Goal: Task Accomplishment & Management: Use online tool/utility

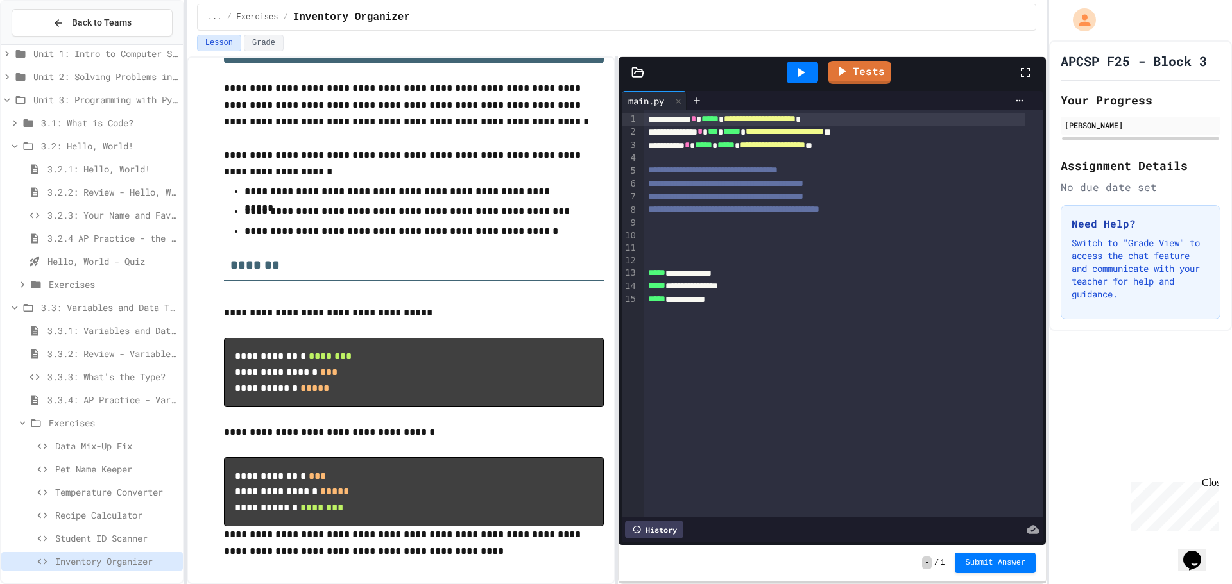
scroll to position [13, 0]
click at [808, 67] on icon at bounding box center [800, 72] width 15 height 15
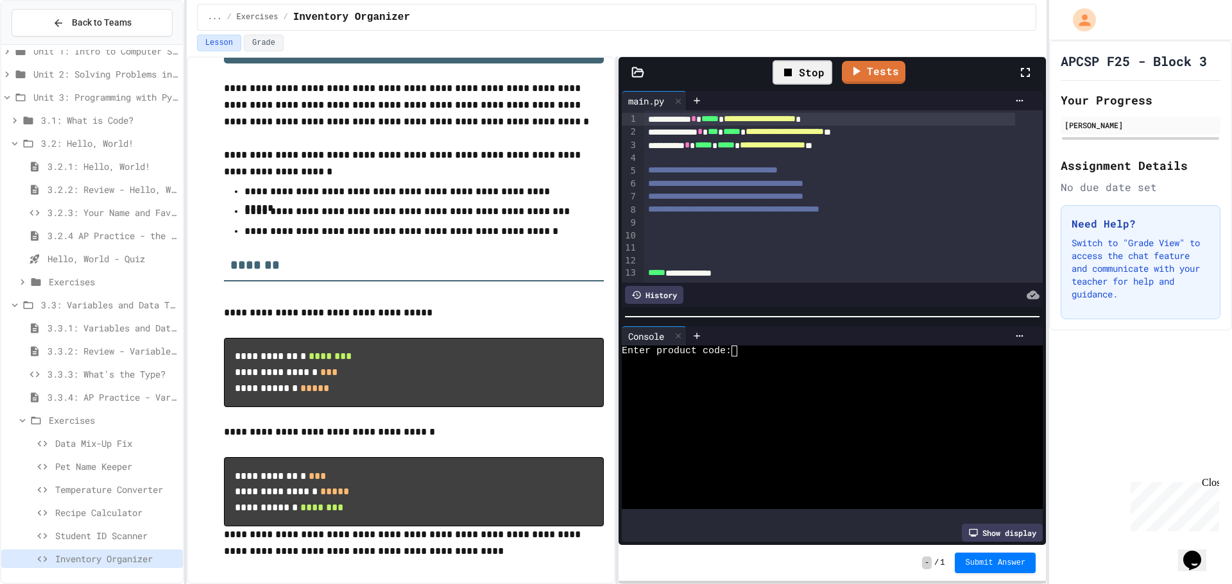
click at [767, 349] on div "Enter product code:" at bounding box center [821, 351] width 398 height 11
type textarea "***"
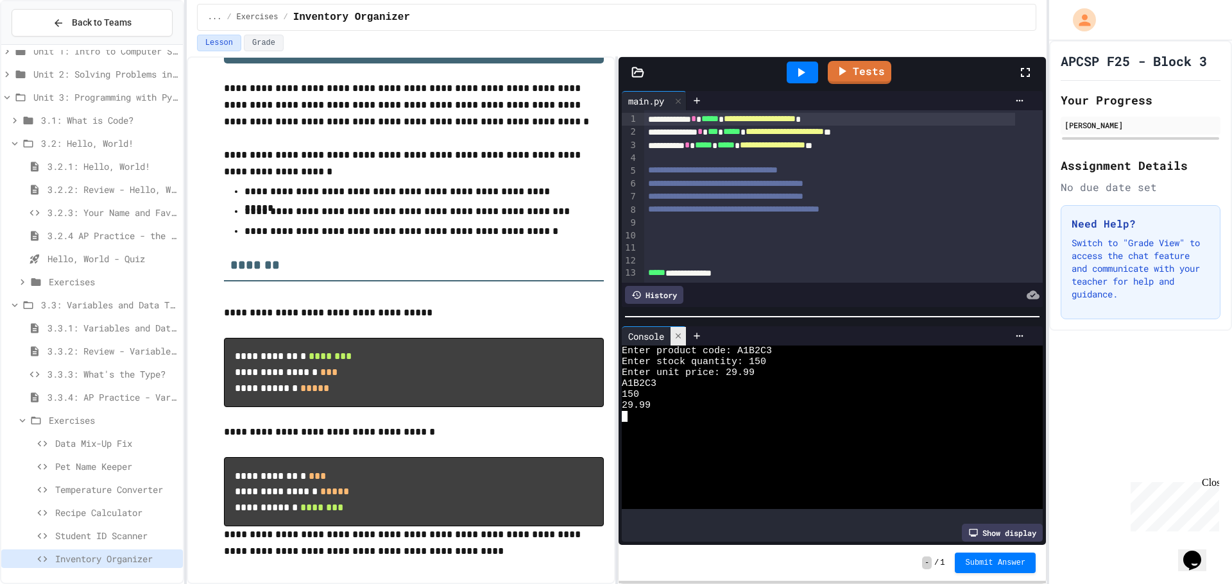
click at [675, 327] on div at bounding box center [677, 336] width 15 height 19
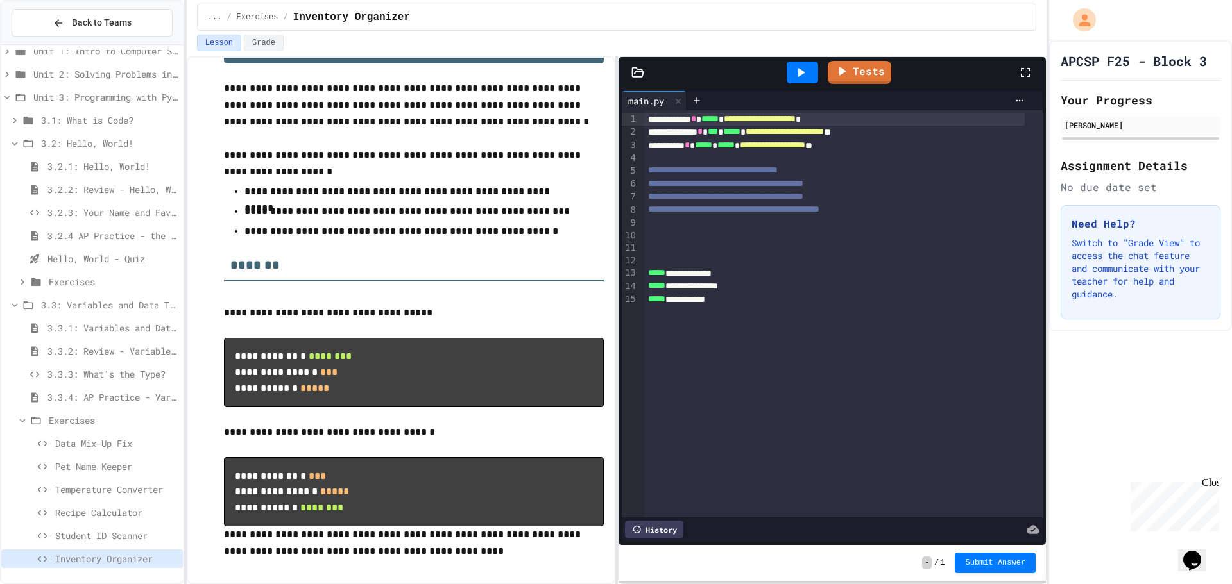
click at [811, 76] on div at bounding box center [802, 73] width 31 height 22
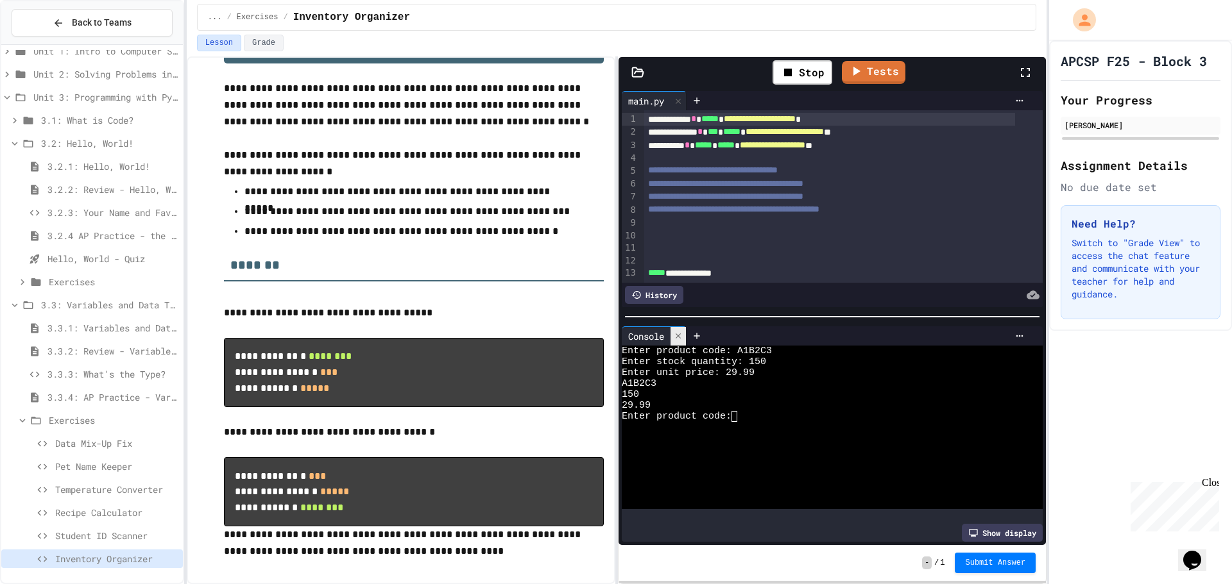
click at [675, 332] on icon at bounding box center [678, 336] width 9 height 9
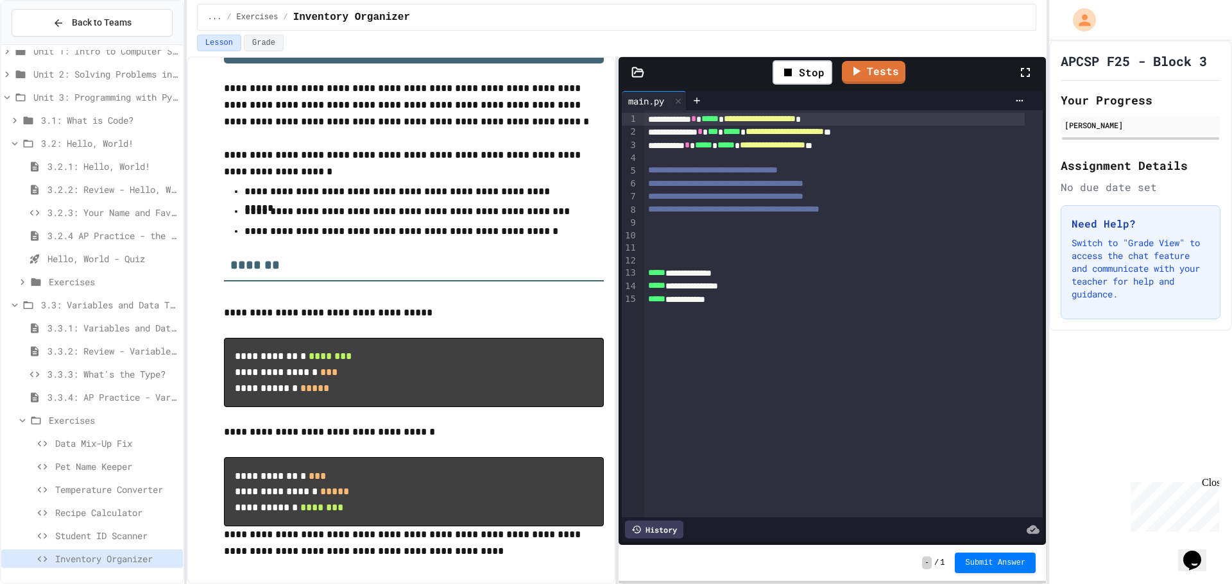
click at [697, 229] on div at bounding box center [843, 235] width 398 height 13
click at [795, 71] on icon at bounding box center [787, 72] width 15 height 15
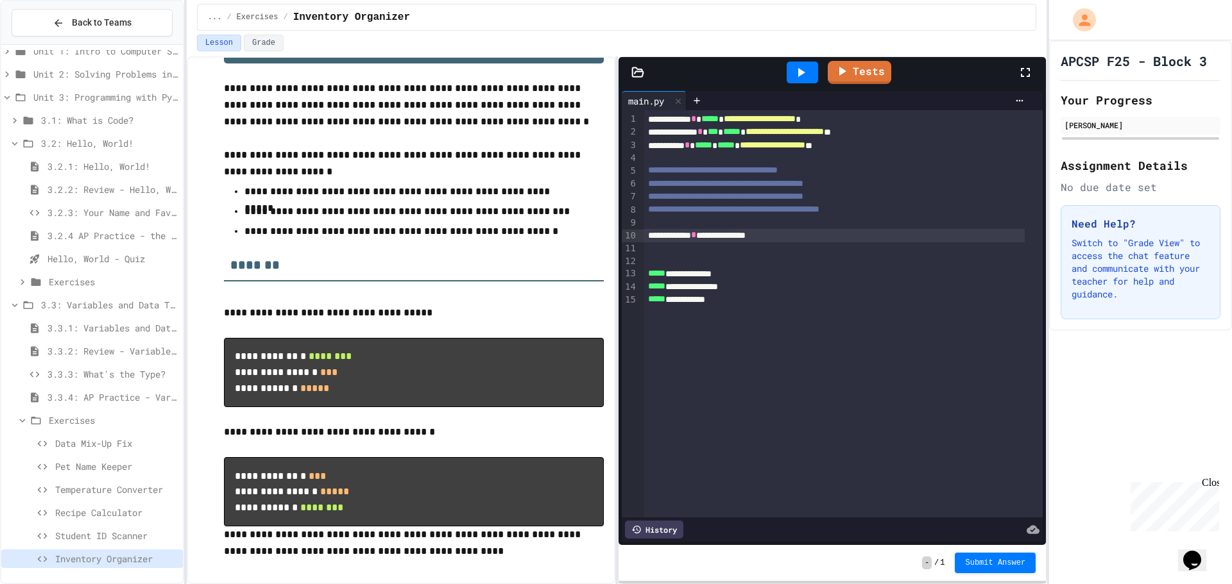
click at [795, 71] on icon at bounding box center [800, 72] width 15 height 15
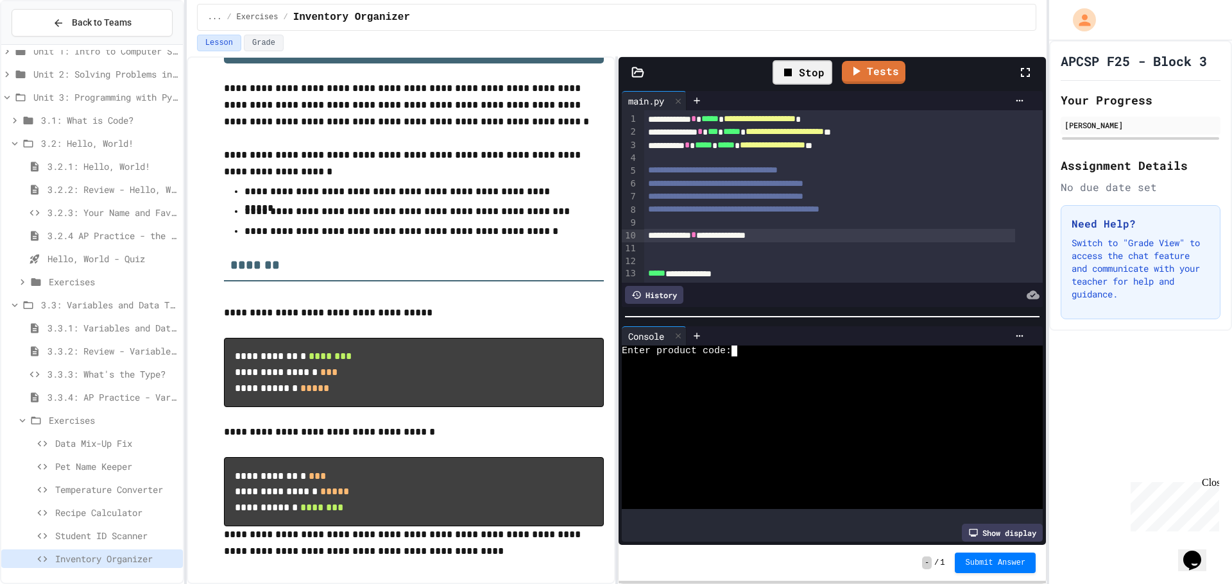
click at [832, 427] on div at bounding box center [821, 427] width 398 height 11
click at [808, 69] on div "Stop" at bounding box center [802, 72] width 60 height 24
click at [808, 69] on icon at bounding box center [800, 72] width 15 height 15
click at [761, 349] on div "Enter product code:" at bounding box center [821, 351] width 398 height 11
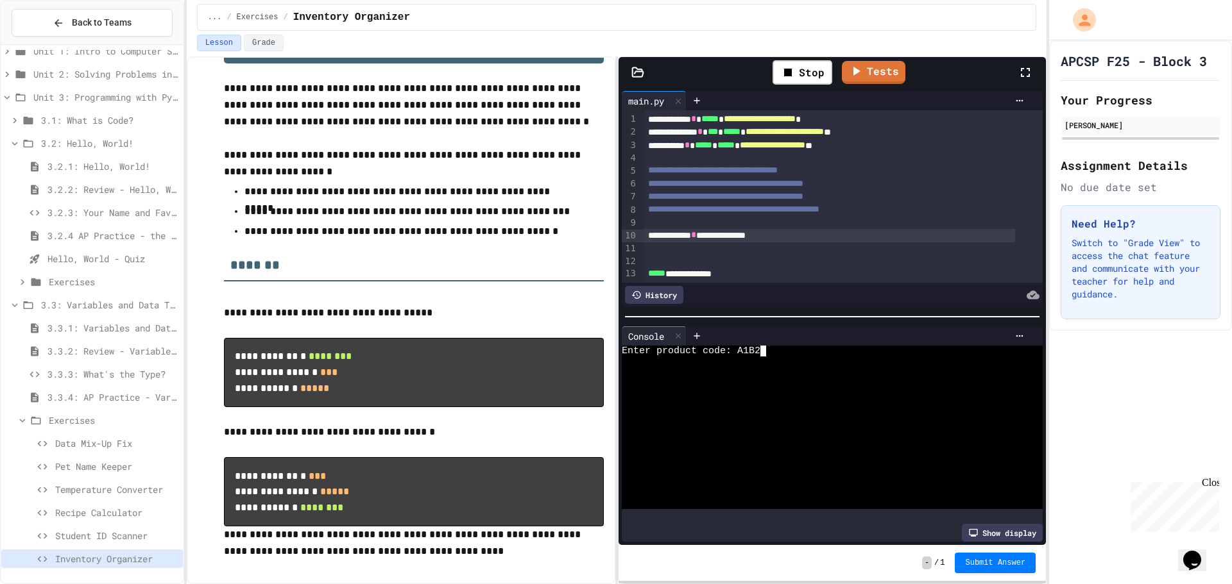
type textarea "***"
click at [796, 239] on div "**********" at bounding box center [829, 235] width 371 height 13
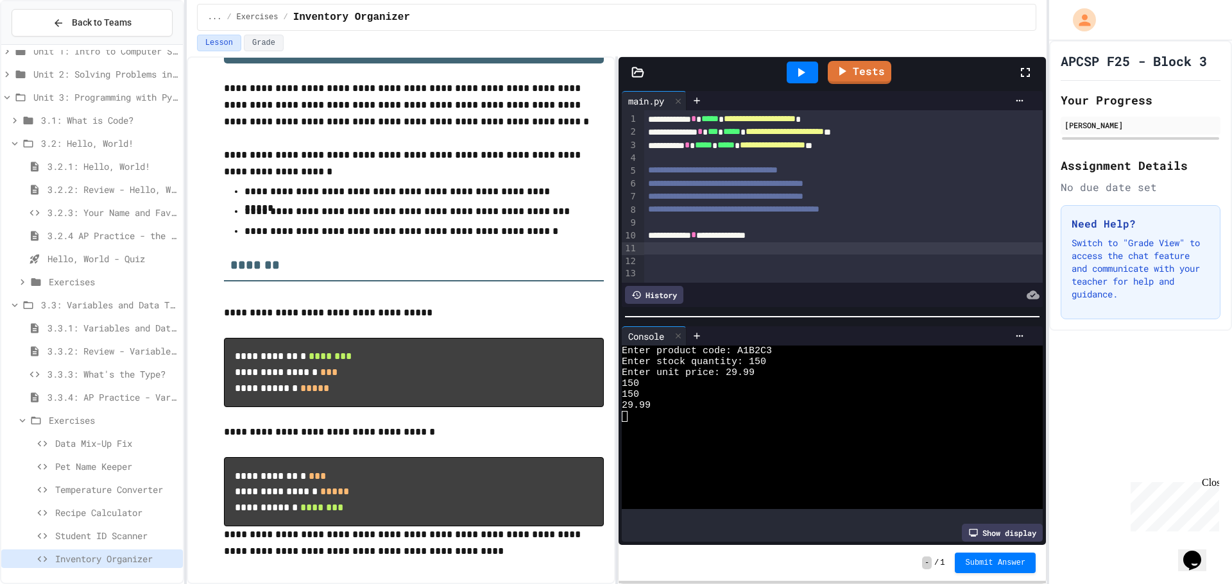
scroll to position [54, 0]
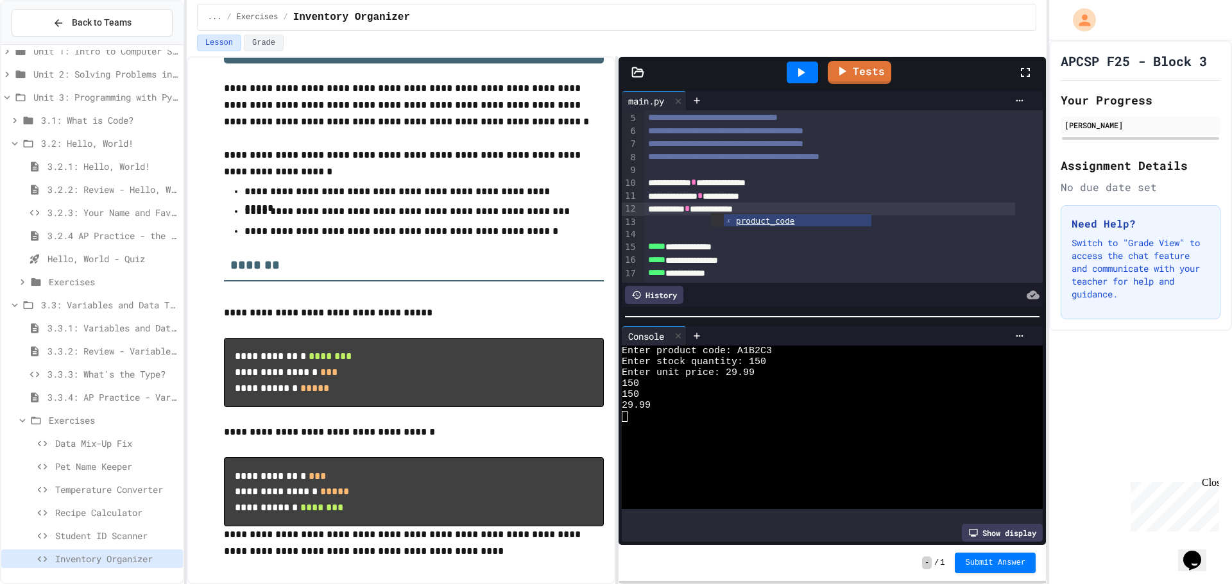
click at [801, 194] on div "**********" at bounding box center [829, 196] width 371 height 13
click at [808, 59] on div at bounding box center [802, 72] width 44 height 35
click at [792, 67] on div at bounding box center [802, 73] width 31 height 22
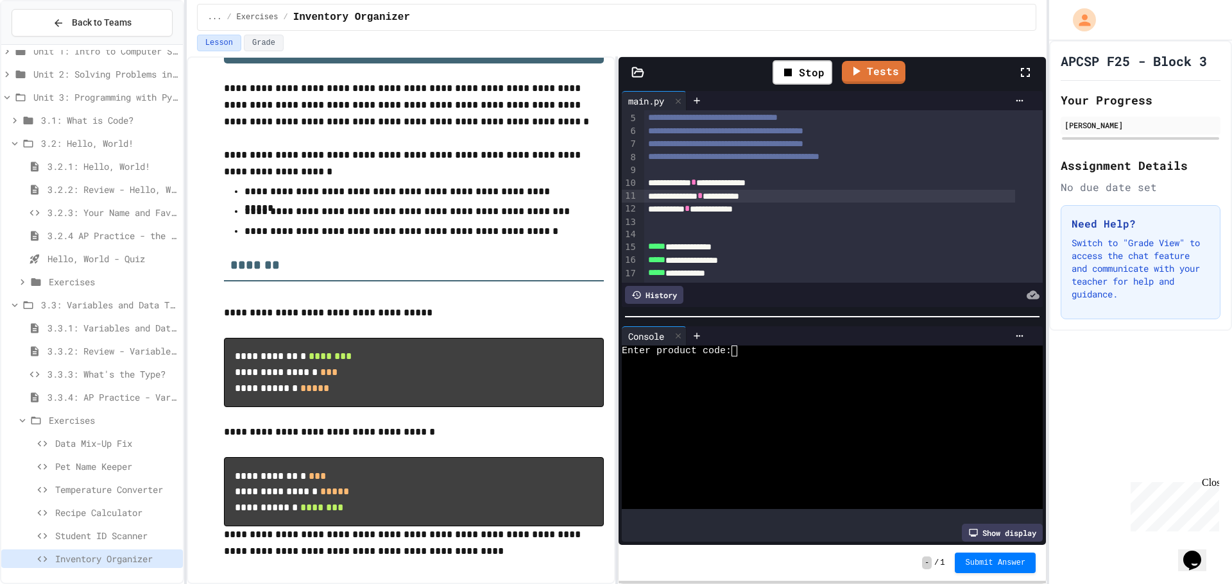
click at [753, 379] on div at bounding box center [821, 384] width 398 height 11
type textarea "***"
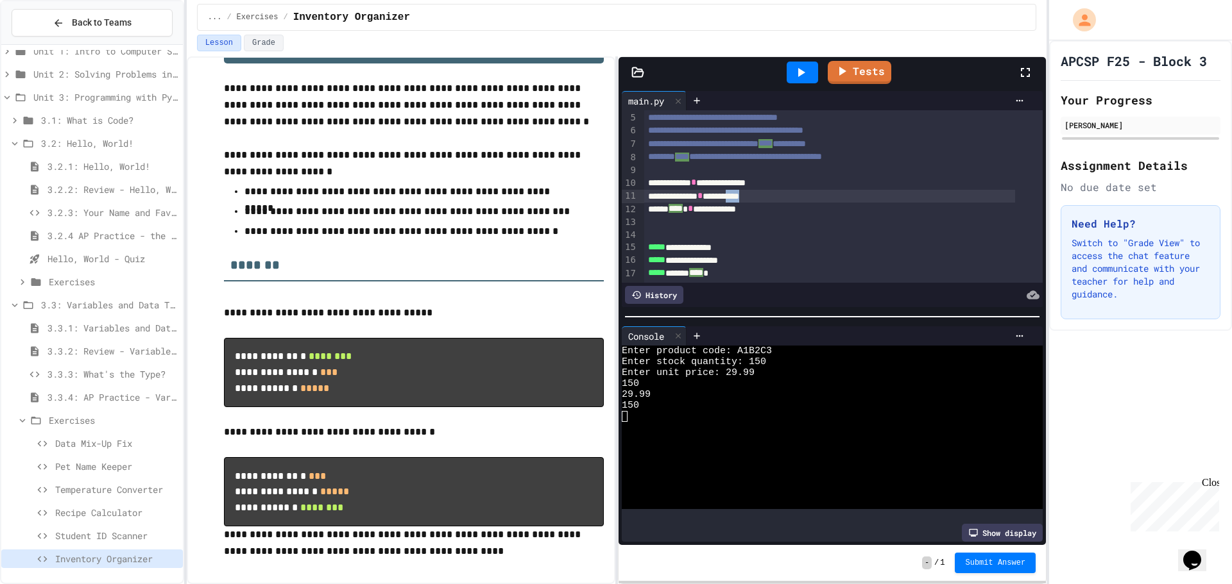
scroll to position [55, 0]
drag, startPoint x: 786, startPoint y: 198, endPoint x: 644, endPoint y: 191, distance: 142.6
click at [644, 191] on div "**********" at bounding box center [829, 196] width 371 height 13
click at [668, 220] on div at bounding box center [843, 222] width 398 height 13
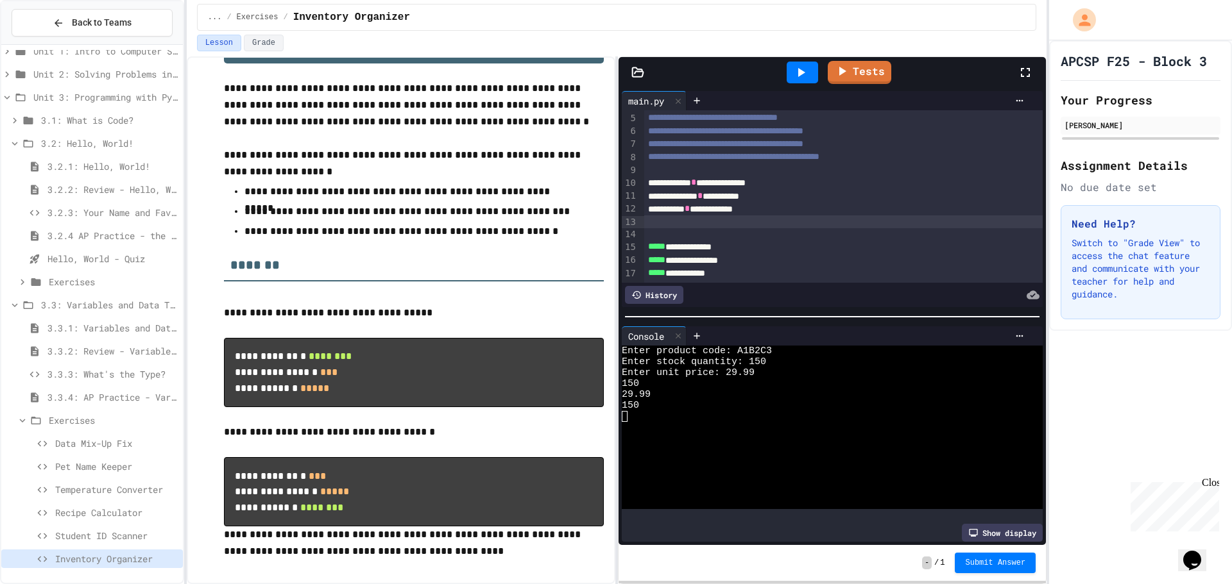
click at [665, 216] on div at bounding box center [843, 222] width 398 height 13
click at [665, 222] on div at bounding box center [843, 222] width 398 height 13
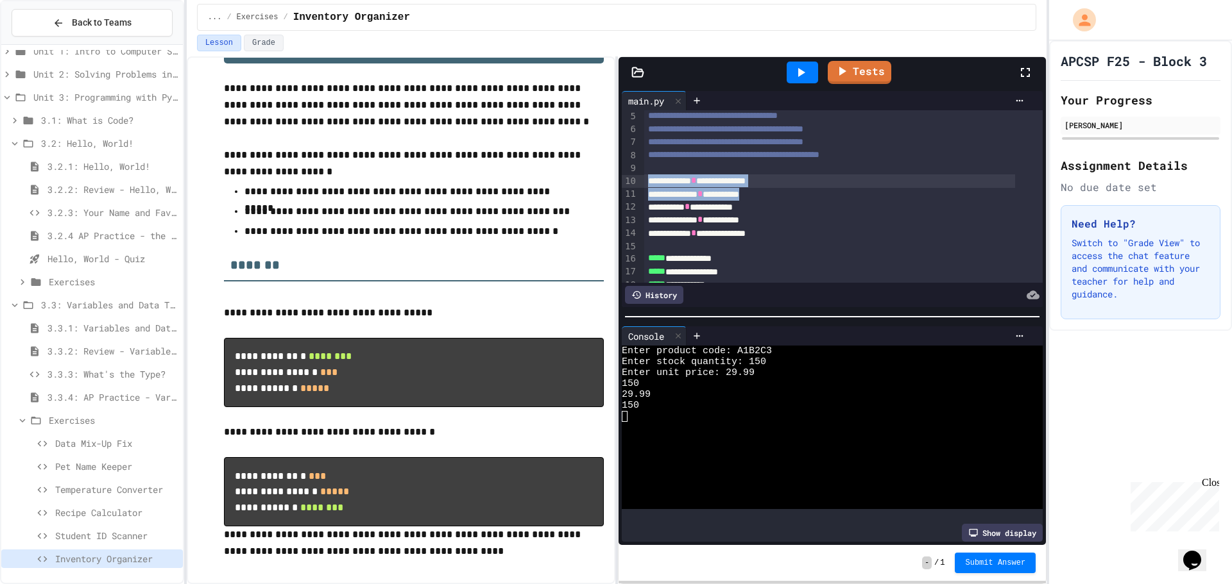
drag, startPoint x: 787, startPoint y: 198, endPoint x: 636, endPoint y: 178, distance: 152.0
click at [636, 178] on div "**********" at bounding box center [832, 196] width 421 height 173
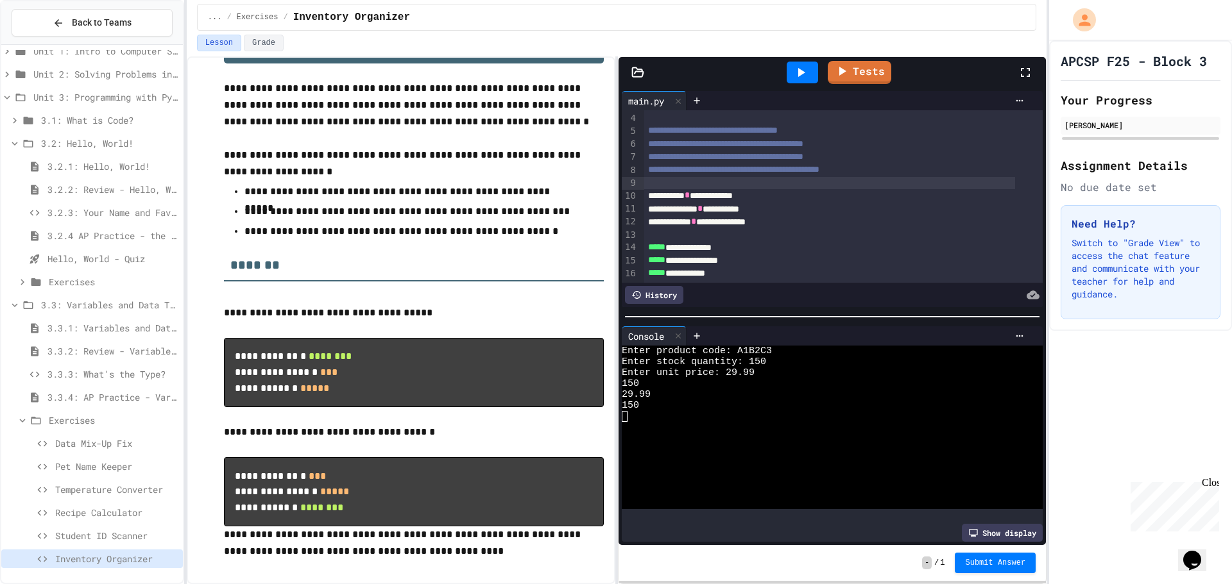
scroll to position [0, 0]
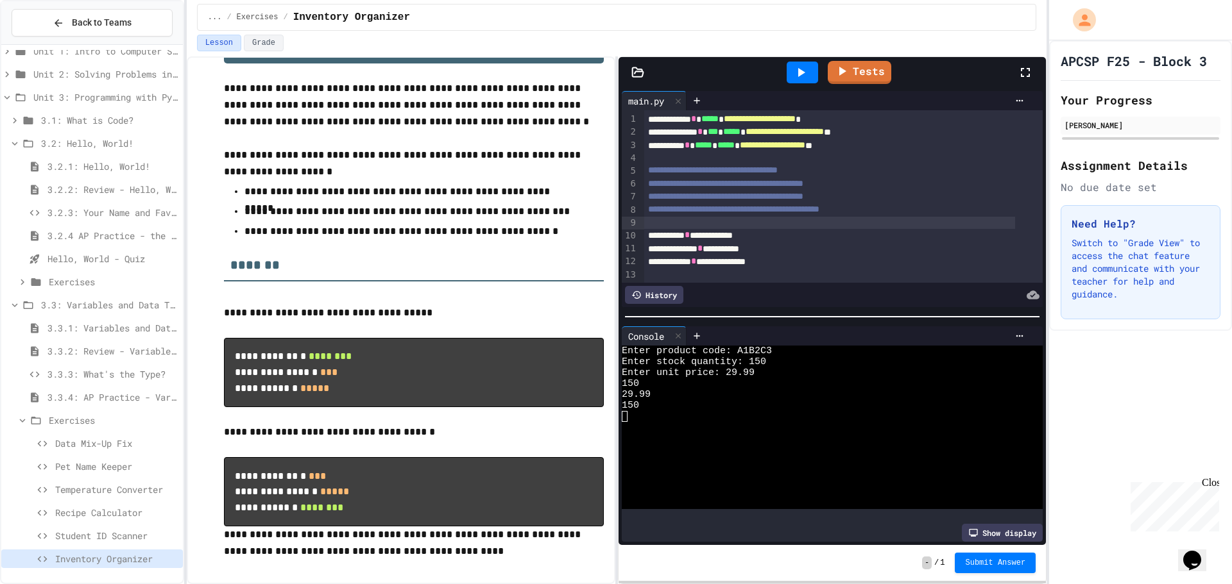
click at [800, 64] on div at bounding box center [802, 73] width 31 height 22
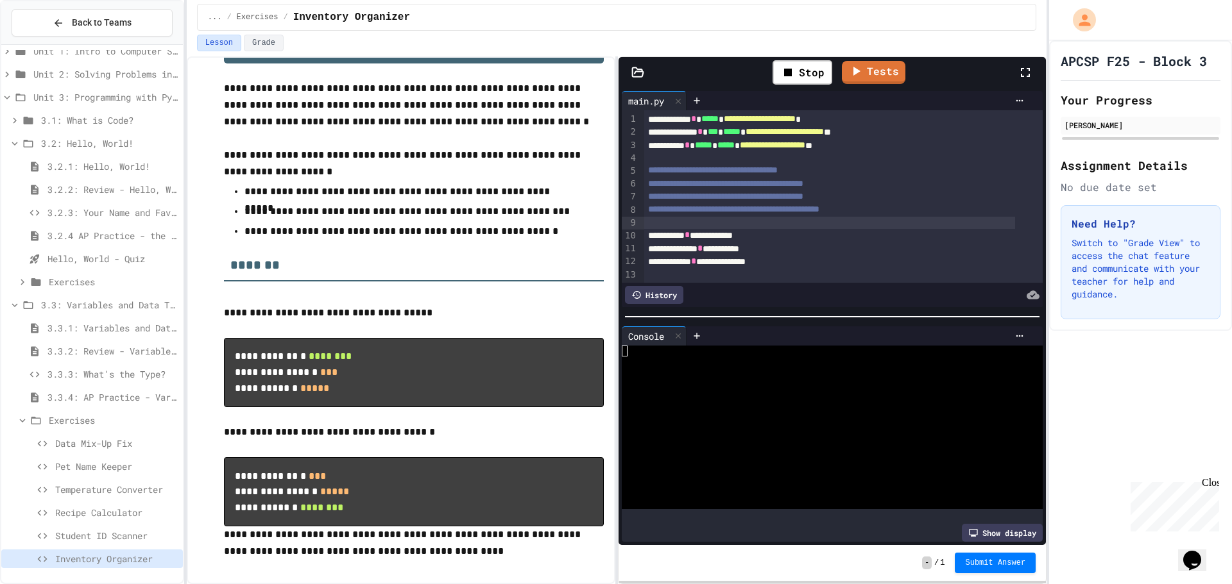
click at [703, 382] on div at bounding box center [821, 384] width 398 height 11
type textarea "***"
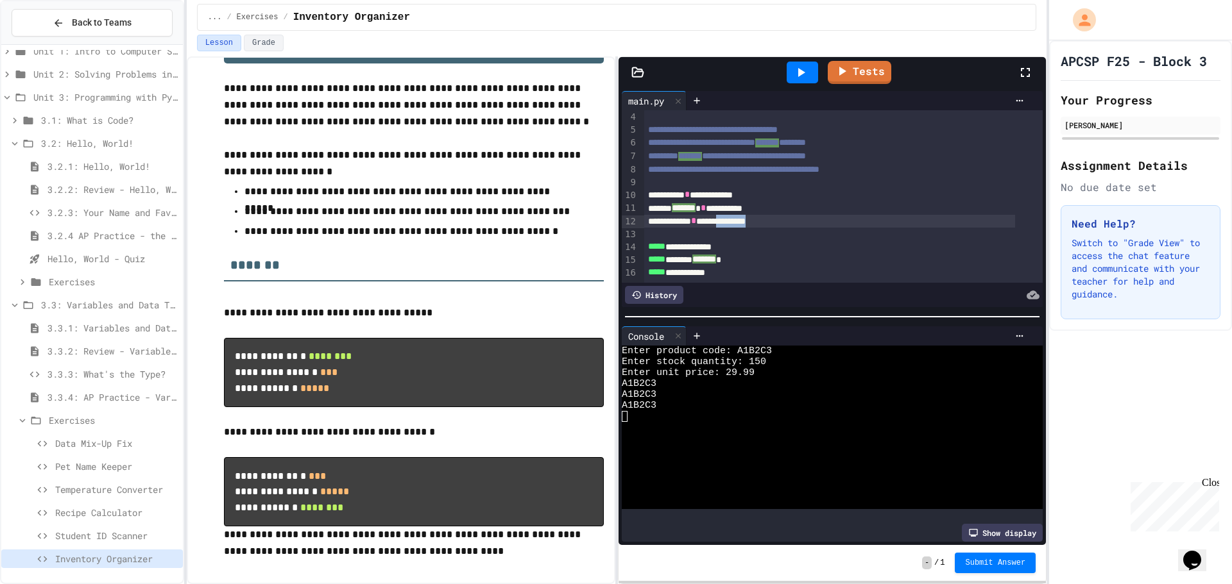
scroll to position [55, 0]
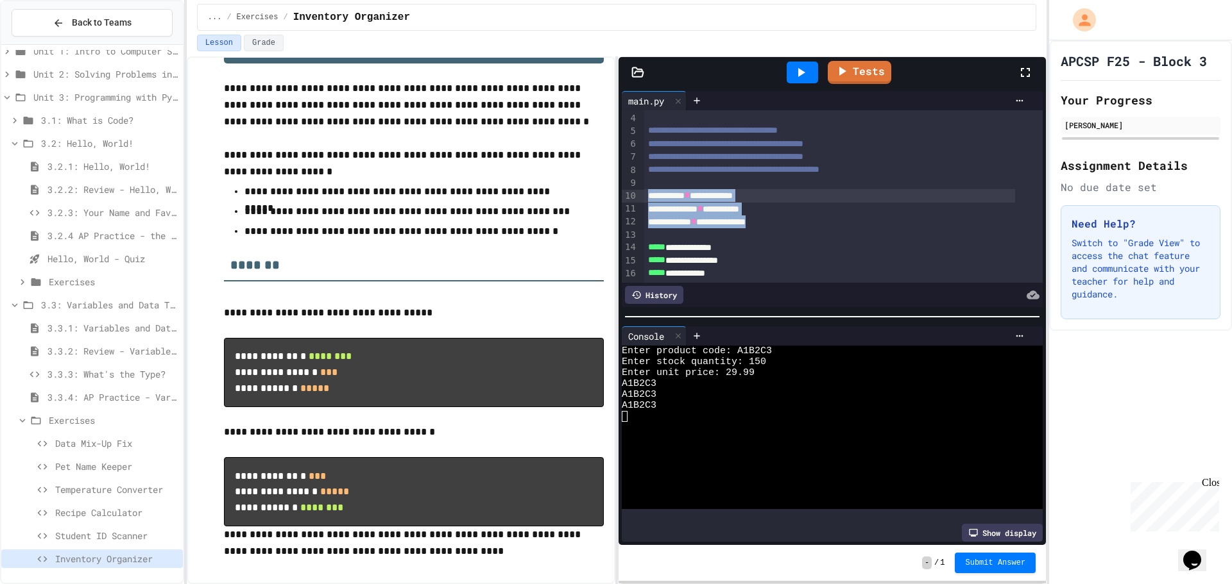
drag, startPoint x: 809, startPoint y: 208, endPoint x: 641, endPoint y: 181, distance: 170.2
click at [641, 181] on div "**********" at bounding box center [832, 196] width 421 height 173
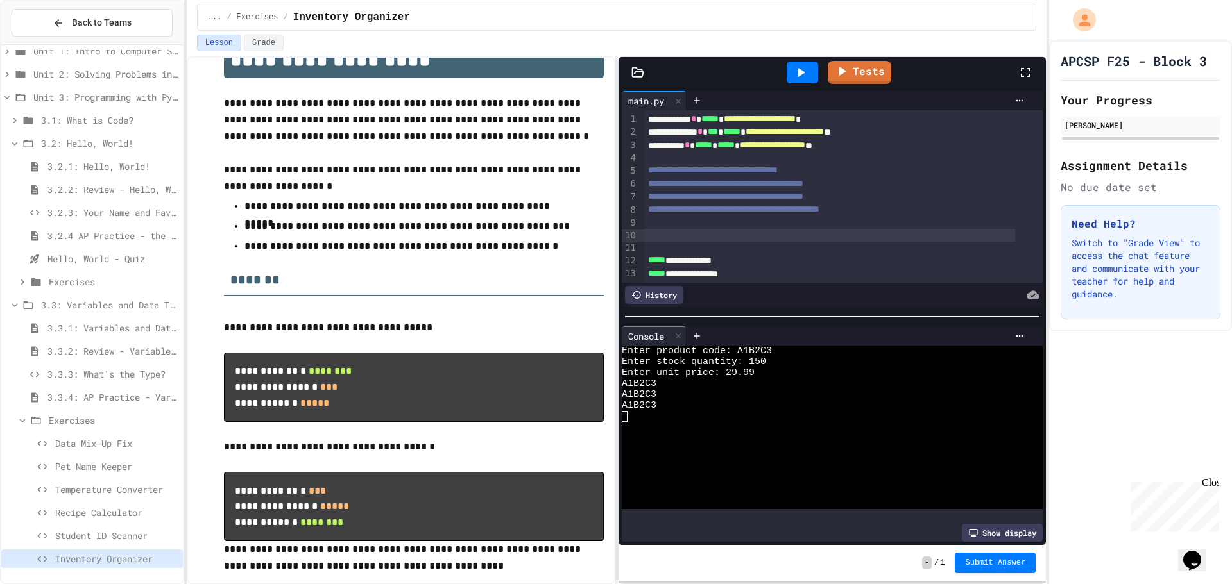
scroll to position [57, 0]
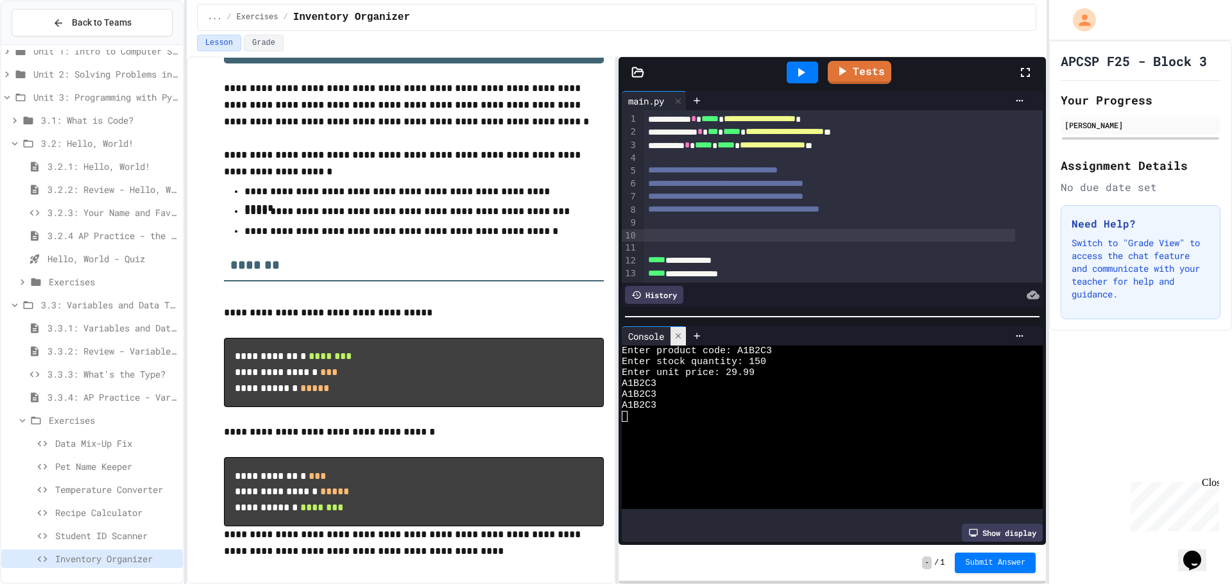
click at [685, 329] on div at bounding box center [677, 336] width 15 height 19
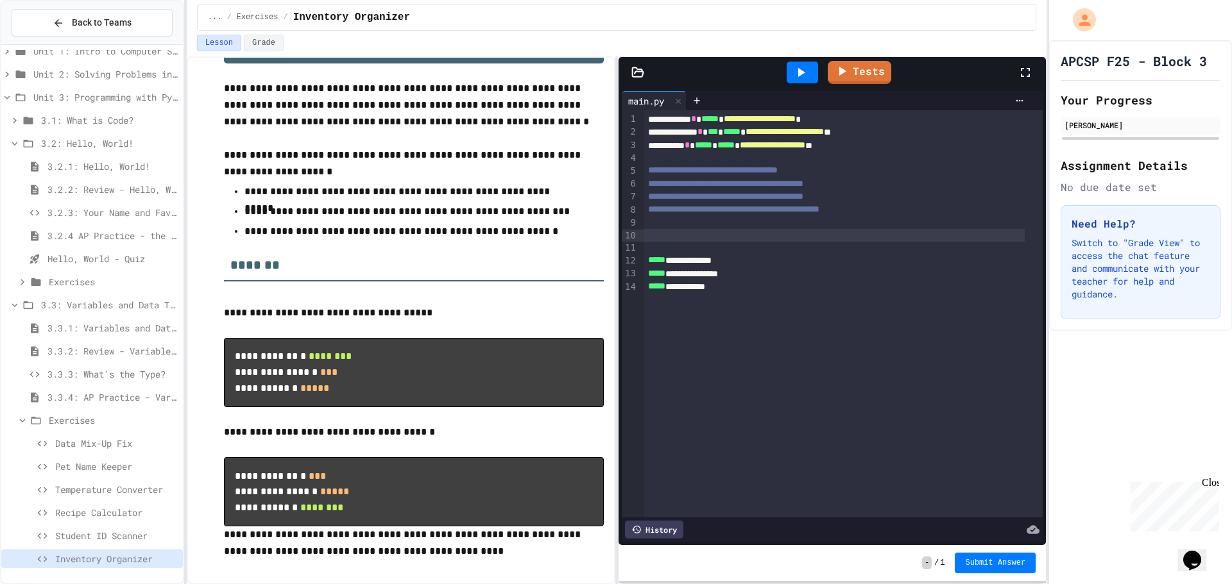
click at [683, 236] on div at bounding box center [834, 235] width 380 height 13
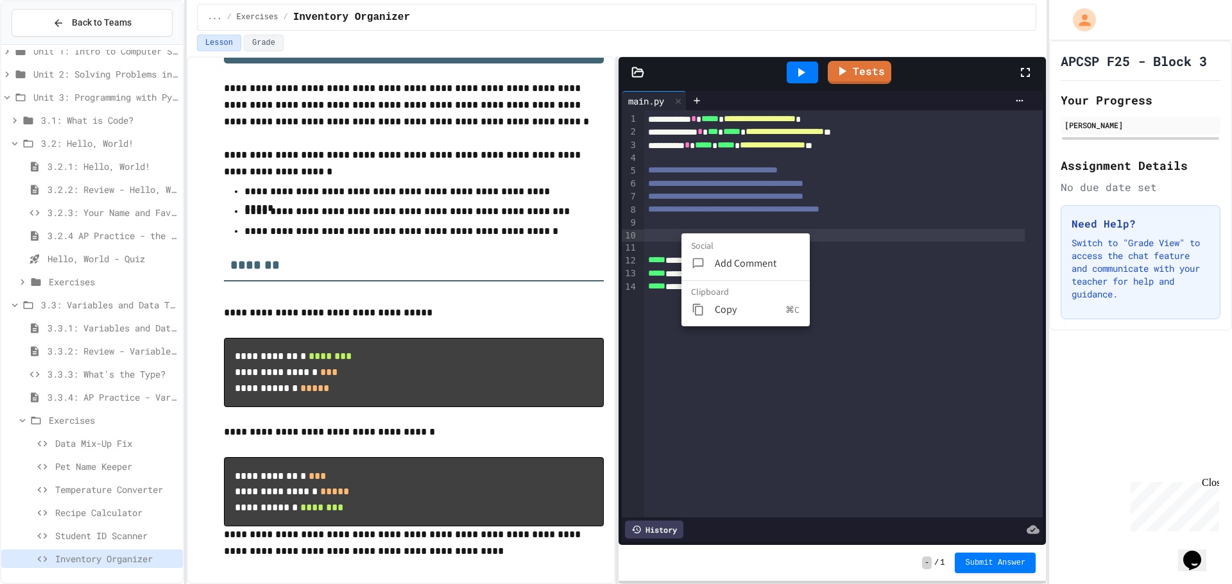
click at [657, 227] on div at bounding box center [616, 292] width 1232 height 584
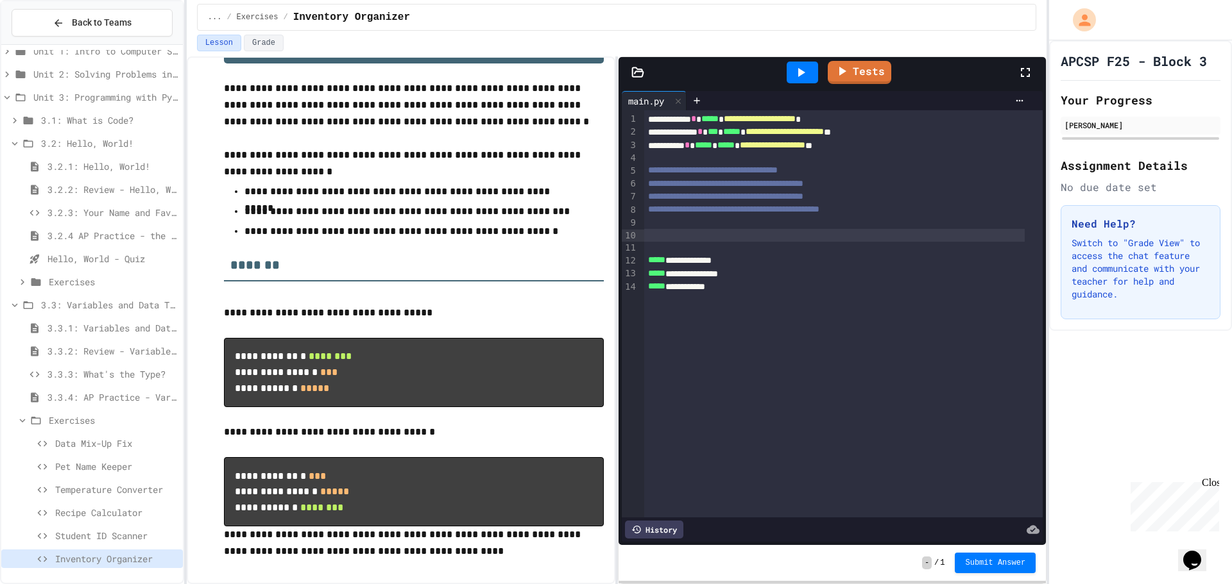
click at [656, 234] on div at bounding box center [834, 235] width 380 height 13
click at [80, 440] on span "Data Mix-Up Fix" at bounding box center [116, 443] width 123 height 13
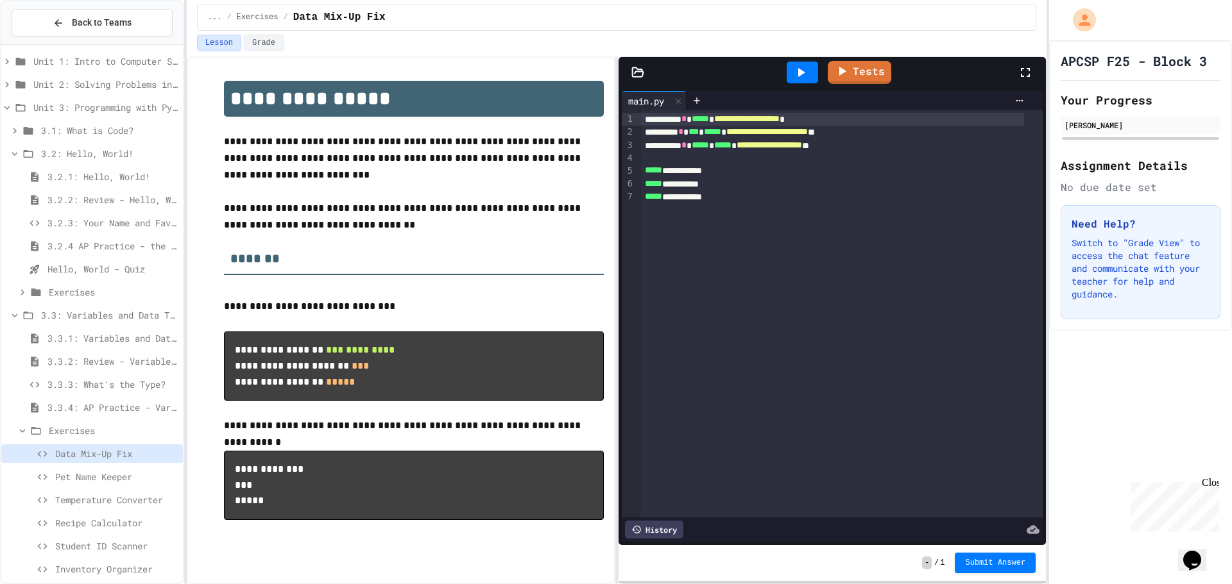
click at [90, 472] on span "Pet Name Keeper" at bounding box center [116, 476] width 123 height 13
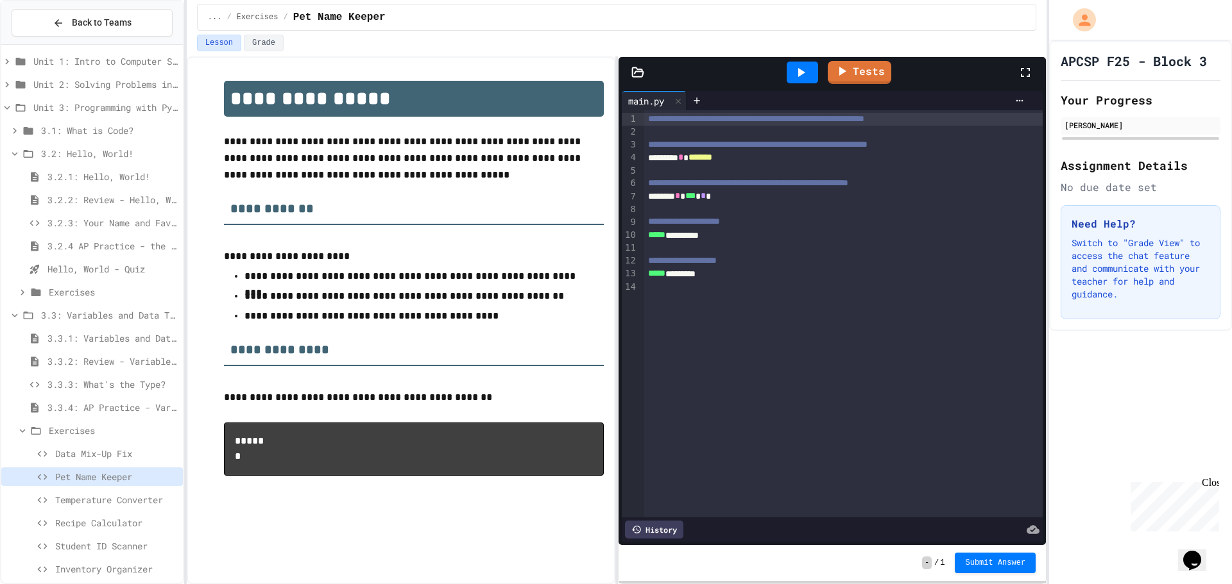
click at [93, 490] on div "Pet Name Keeper" at bounding box center [92, 479] width 182 height 23
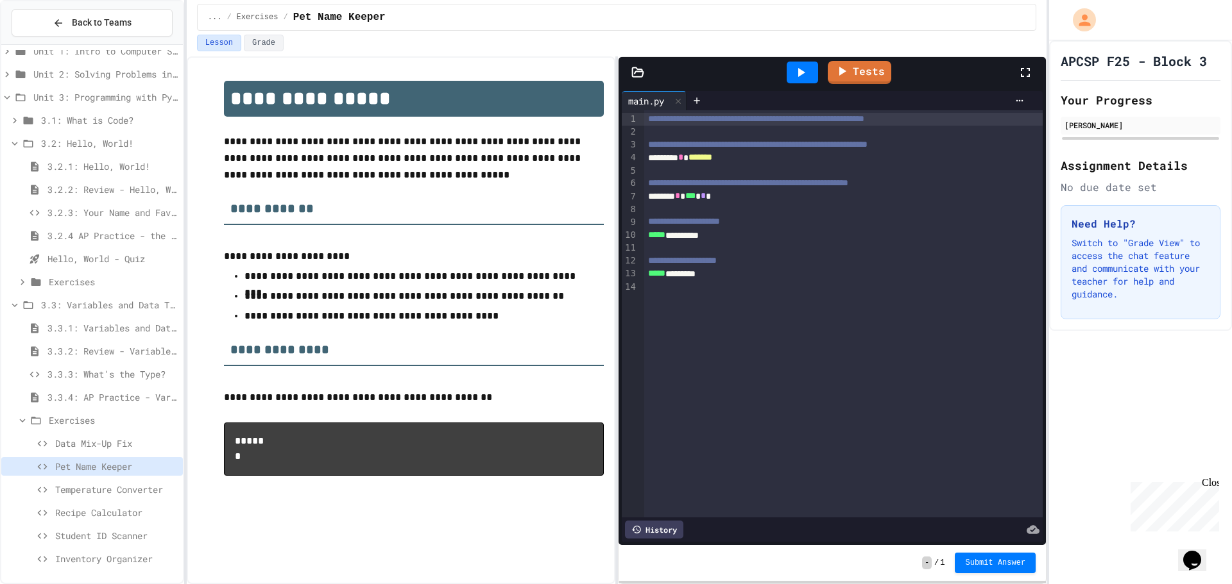
click at [104, 558] on span "Inventory Organizer" at bounding box center [116, 558] width 123 height 13
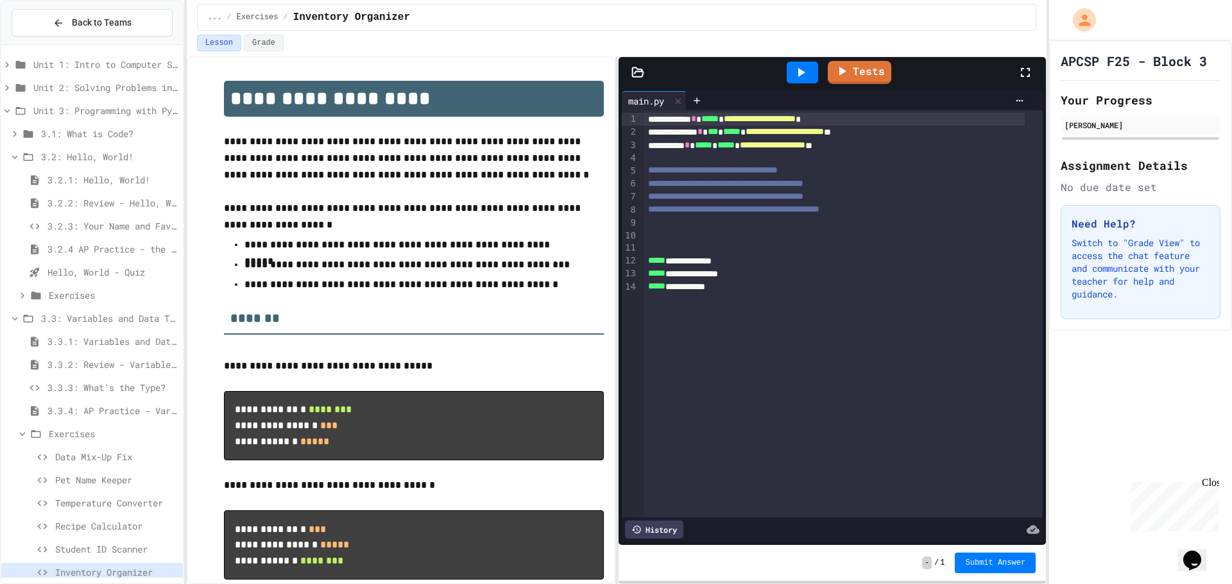
click at [688, 238] on div at bounding box center [843, 235] width 398 height 13
click at [644, 235] on div "**********" at bounding box center [834, 235] width 380 height 13
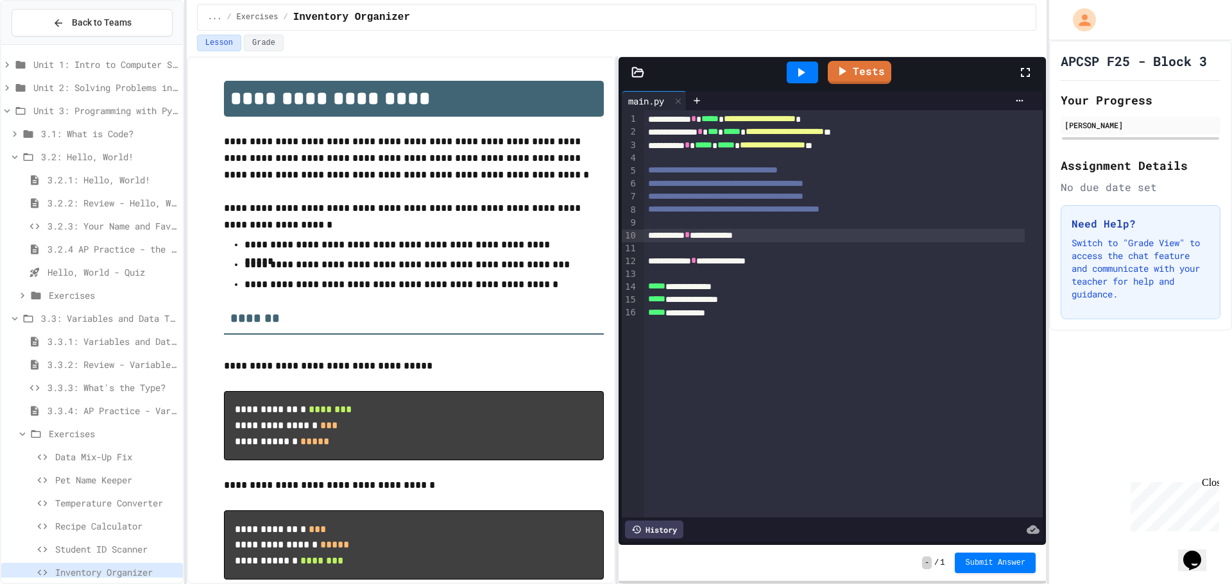
click at [795, 65] on icon at bounding box center [800, 72] width 15 height 15
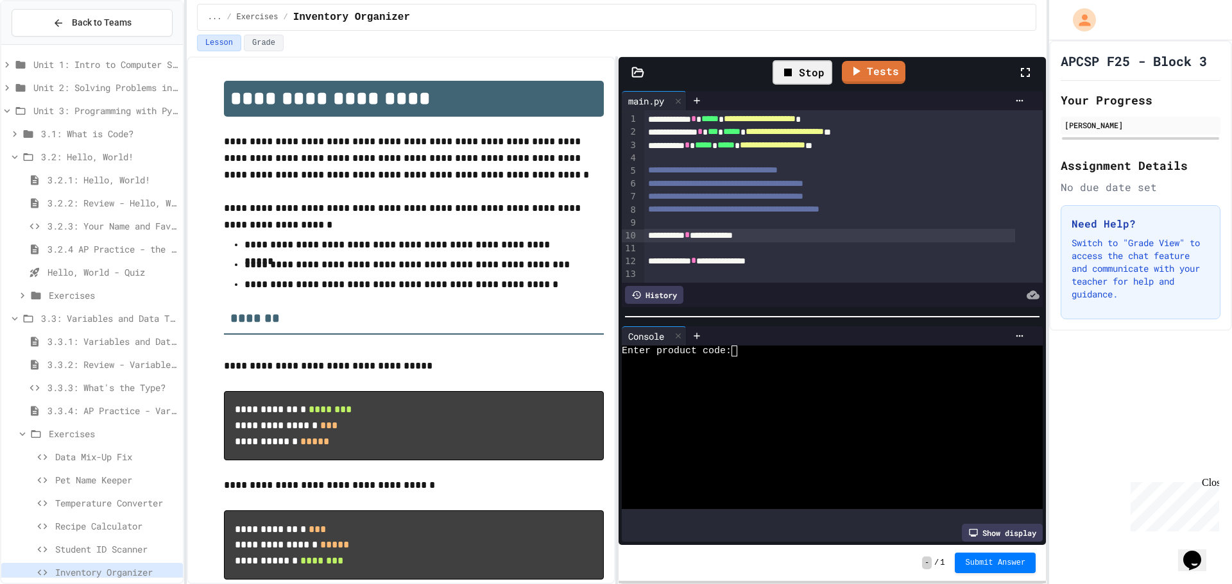
click at [755, 351] on div "Enter product code:" at bounding box center [821, 351] width 398 height 11
type textarea "***"
click at [697, 227] on div at bounding box center [843, 223] width 398 height 13
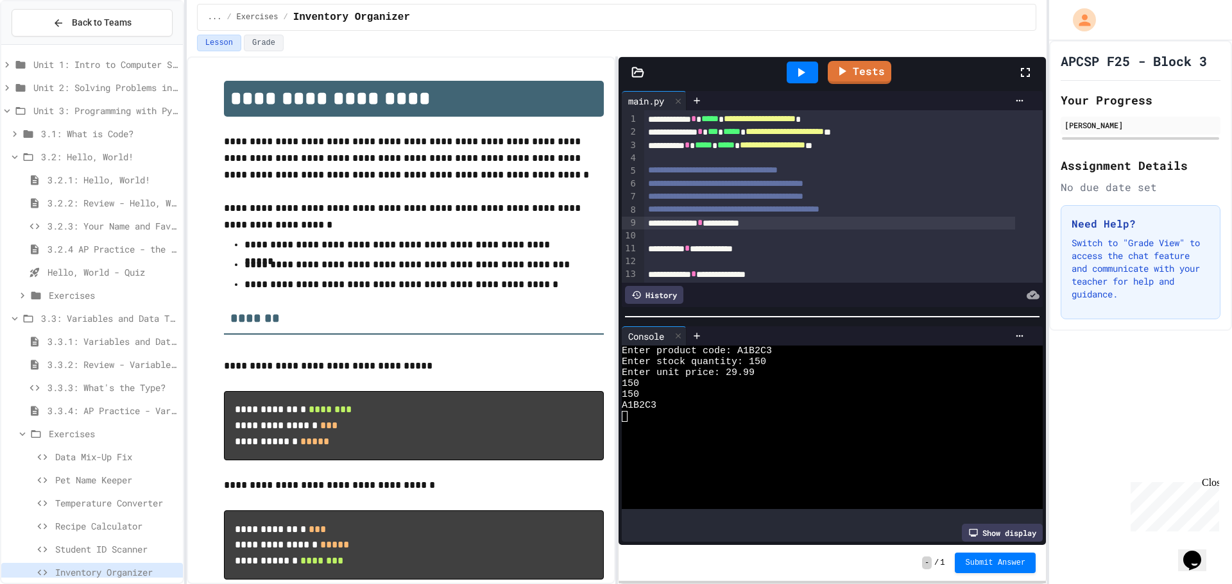
click at [808, 69] on icon at bounding box center [800, 72] width 15 height 15
click at [740, 357] on div at bounding box center [821, 362] width 398 height 11
type textarea "***"
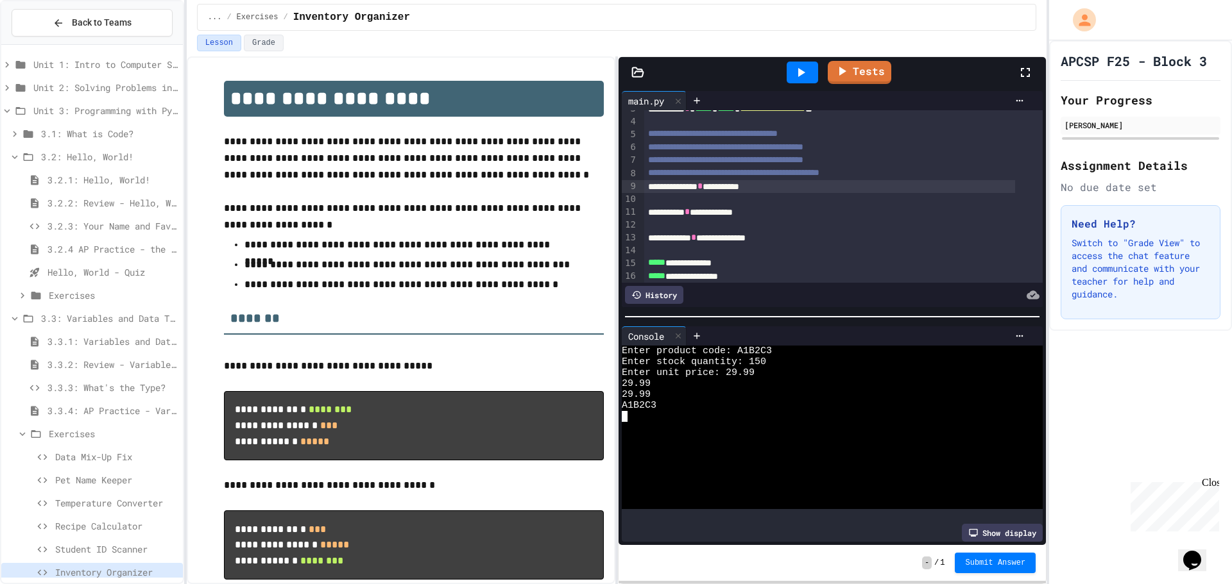
scroll to position [67, 0]
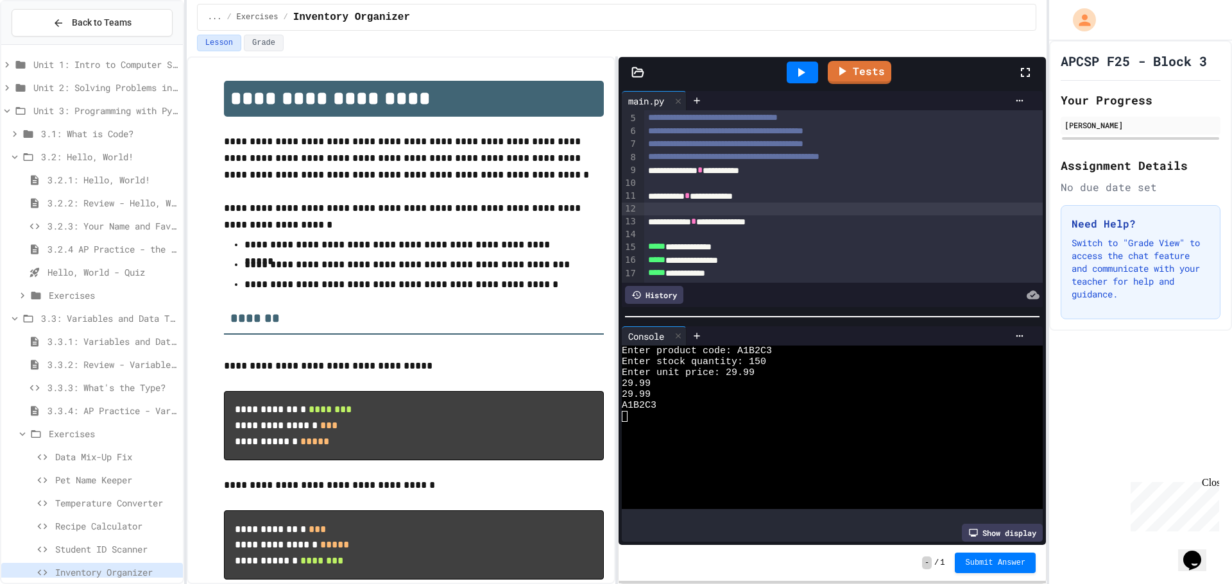
click at [759, 203] on div at bounding box center [843, 209] width 398 height 13
click at [785, 164] on div "**********" at bounding box center [829, 170] width 371 height 13
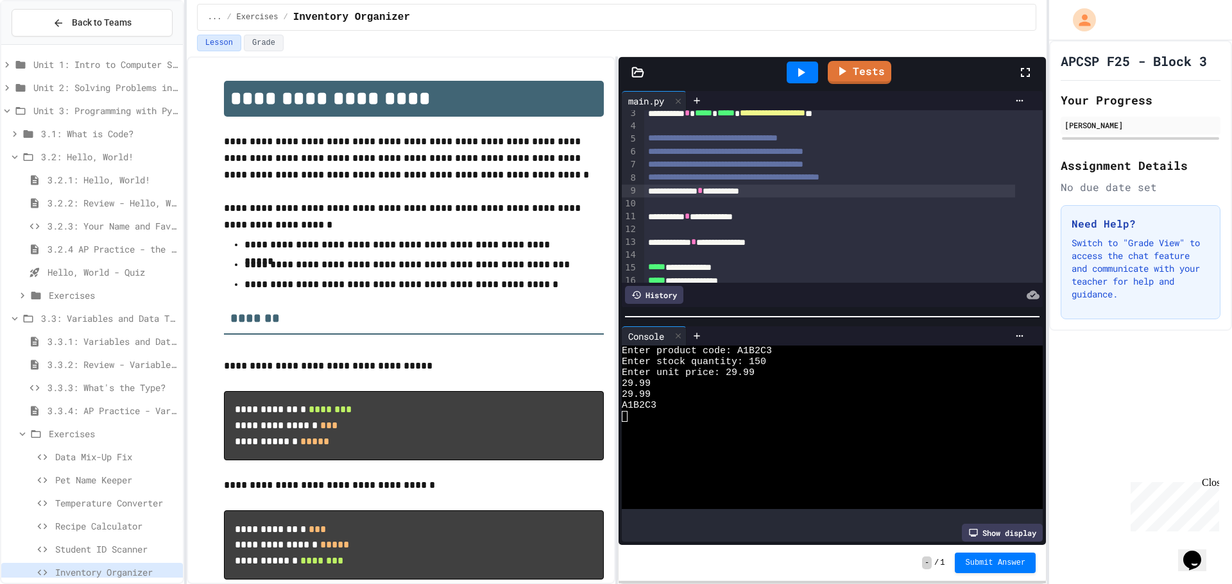
scroll to position [0, 0]
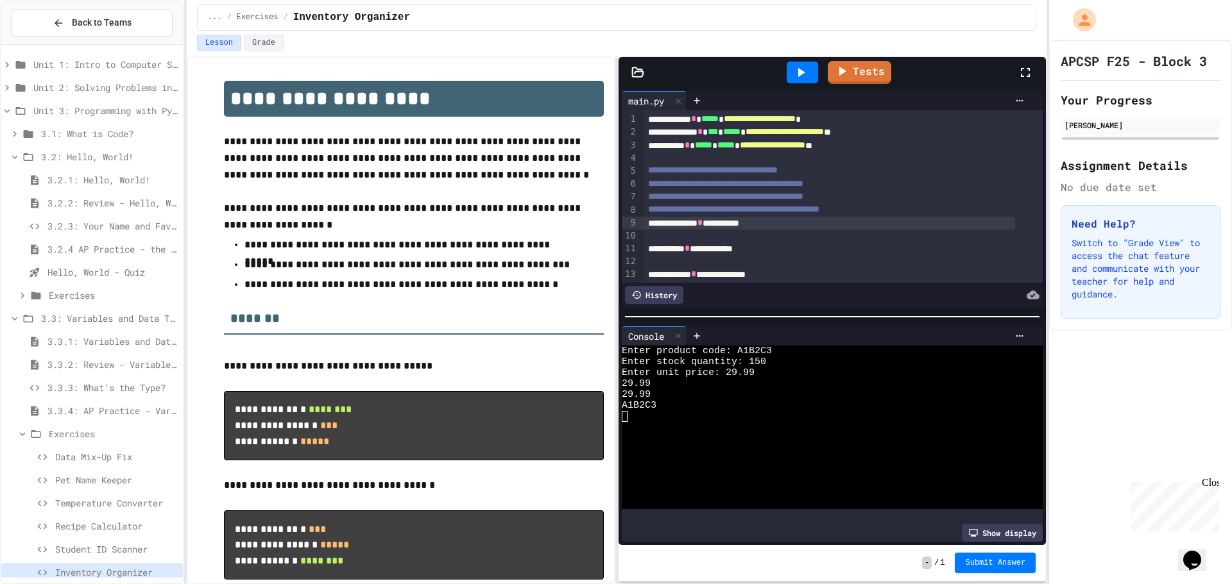
click at [647, 222] on div "**********" at bounding box center [829, 223] width 371 height 13
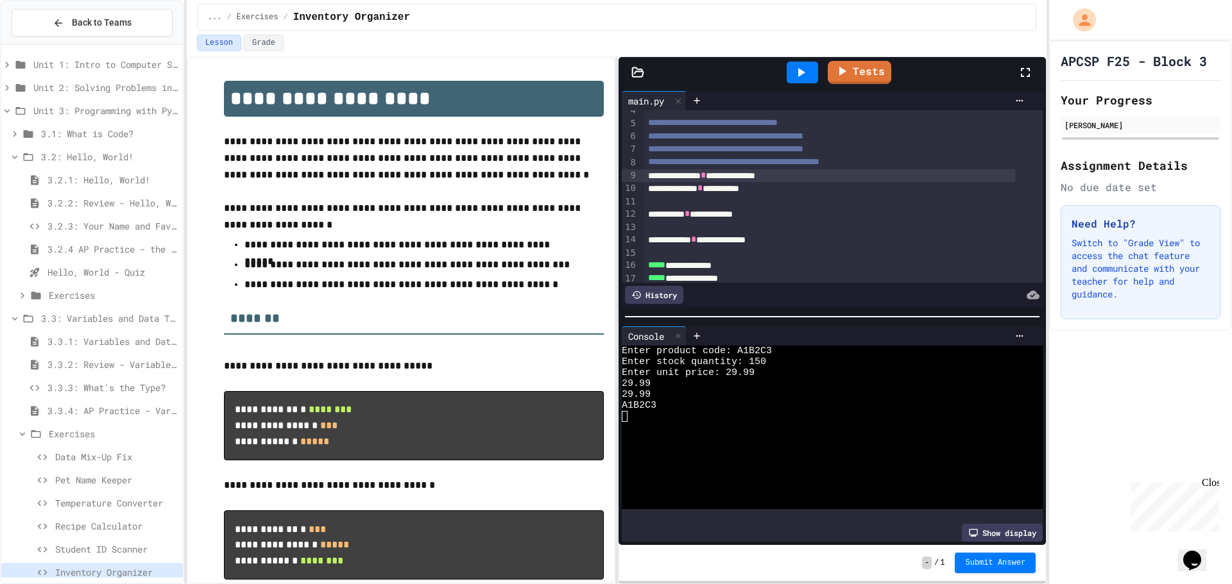
scroll to position [16, 0]
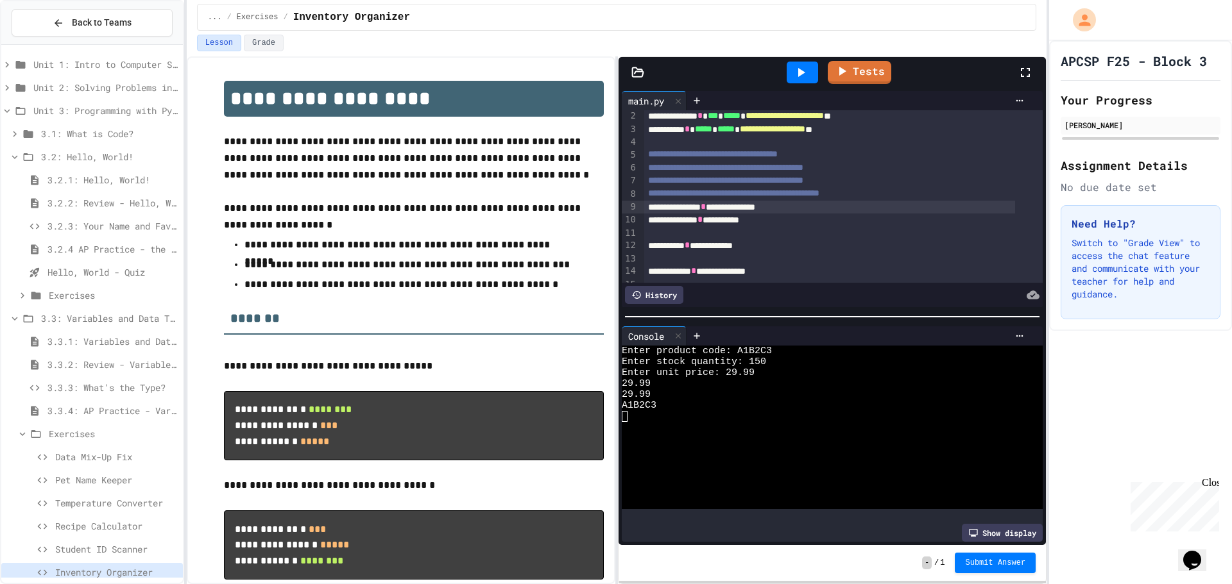
click at [822, 60] on div at bounding box center [802, 72] width 44 height 35
click at [794, 73] on icon at bounding box center [800, 72] width 15 height 15
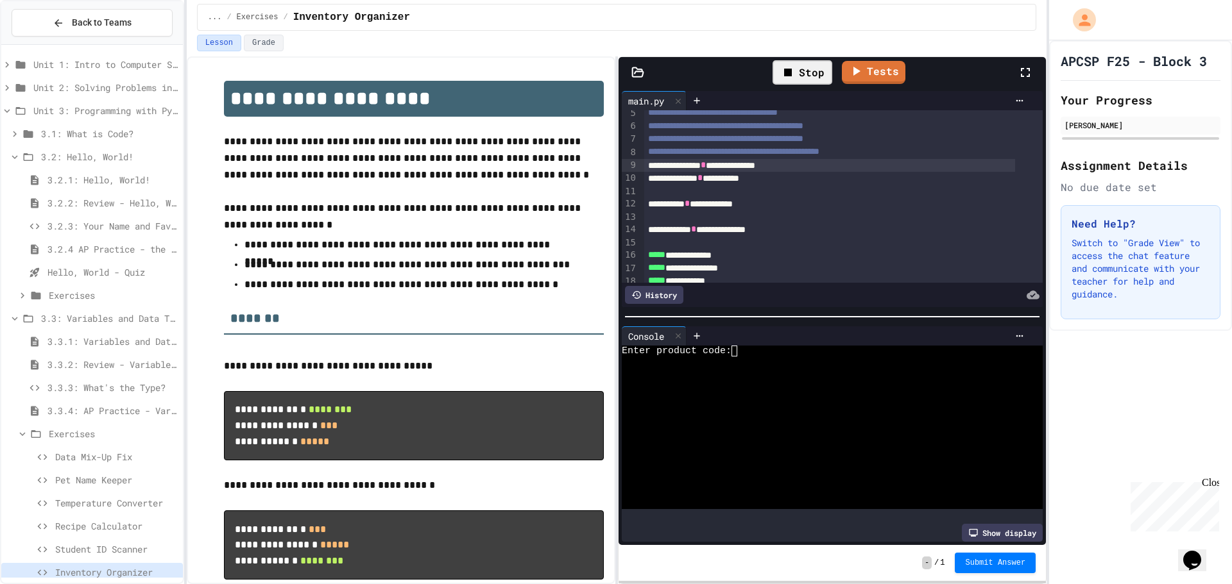
scroll to position [80, 0]
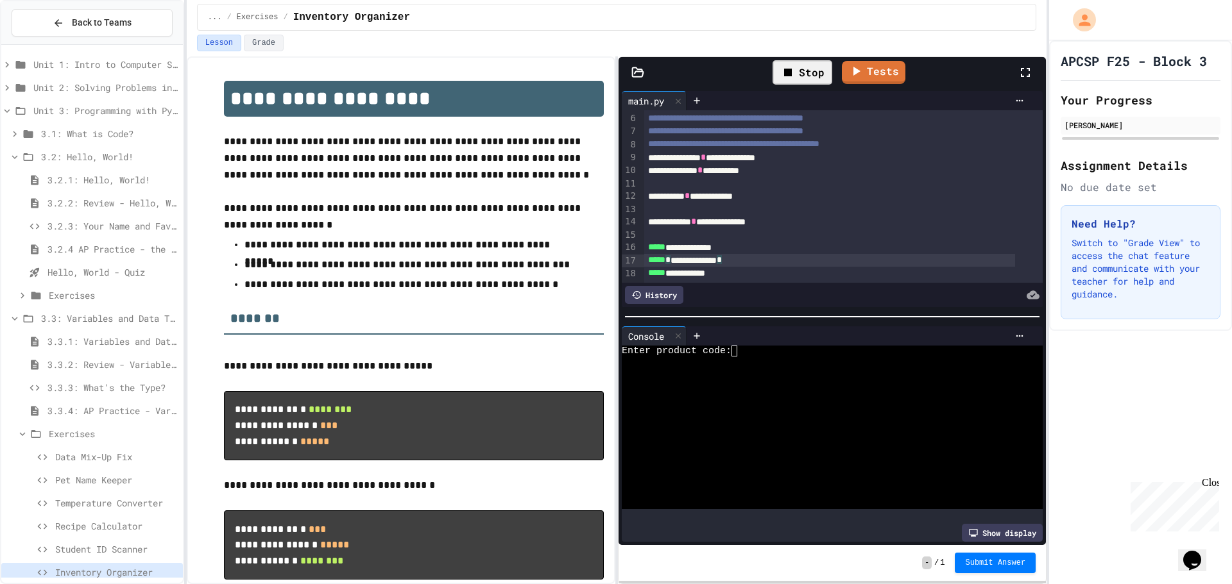
click at [744, 254] on div "**********" at bounding box center [829, 260] width 371 height 13
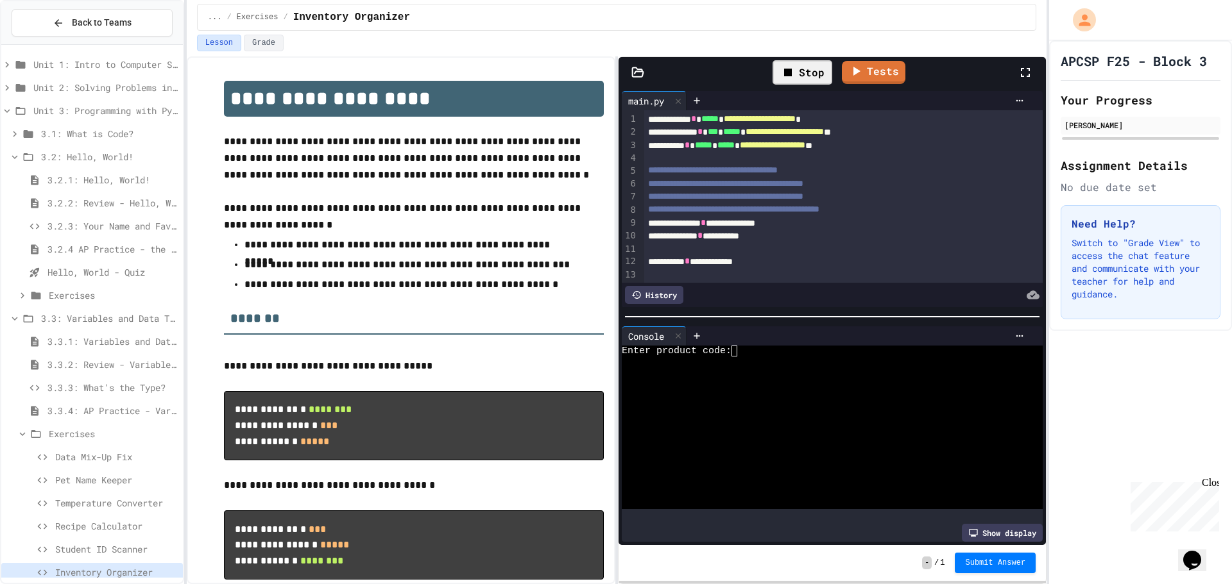
click at [747, 346] on div "Enter product code:" at bounding box center [821, 351] width 398 height 11
click at [816, 65] on div "Stop" at bounding box center [802, 72] width 60 height 24
click at [755, 368] on div at bounding box center [821, 373] width 398 height 11
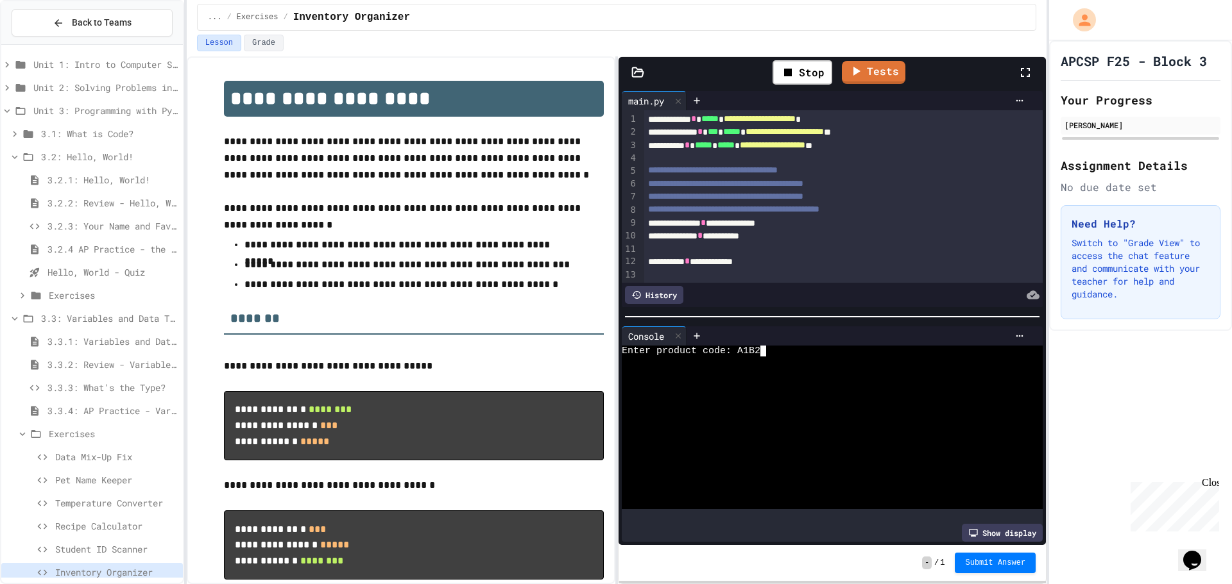
type textarea "***"
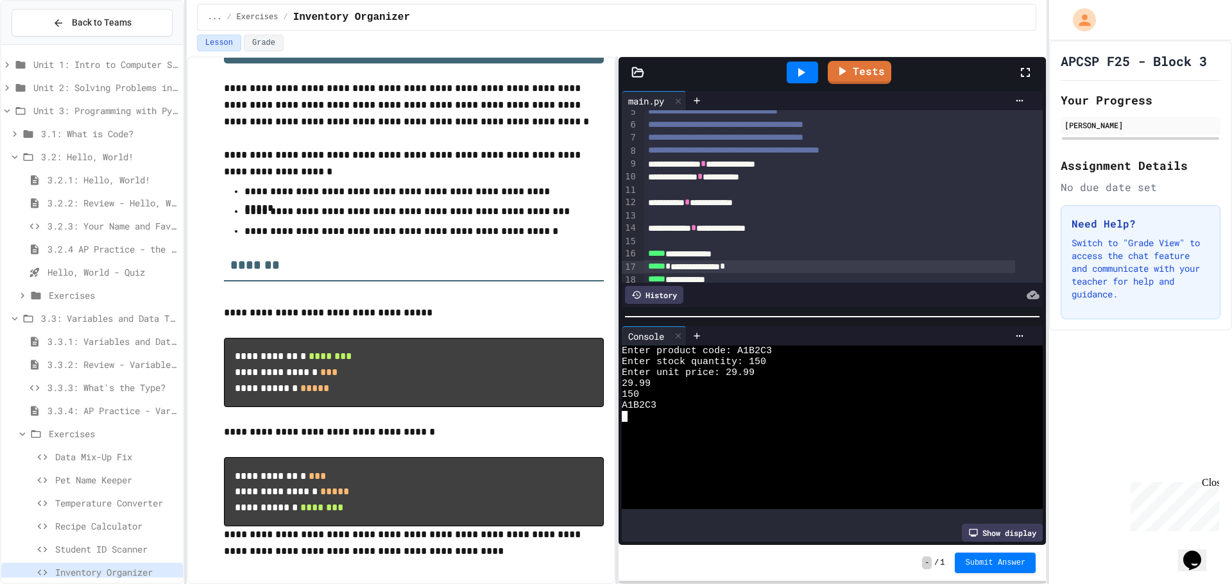
scroll to position [80, 0]
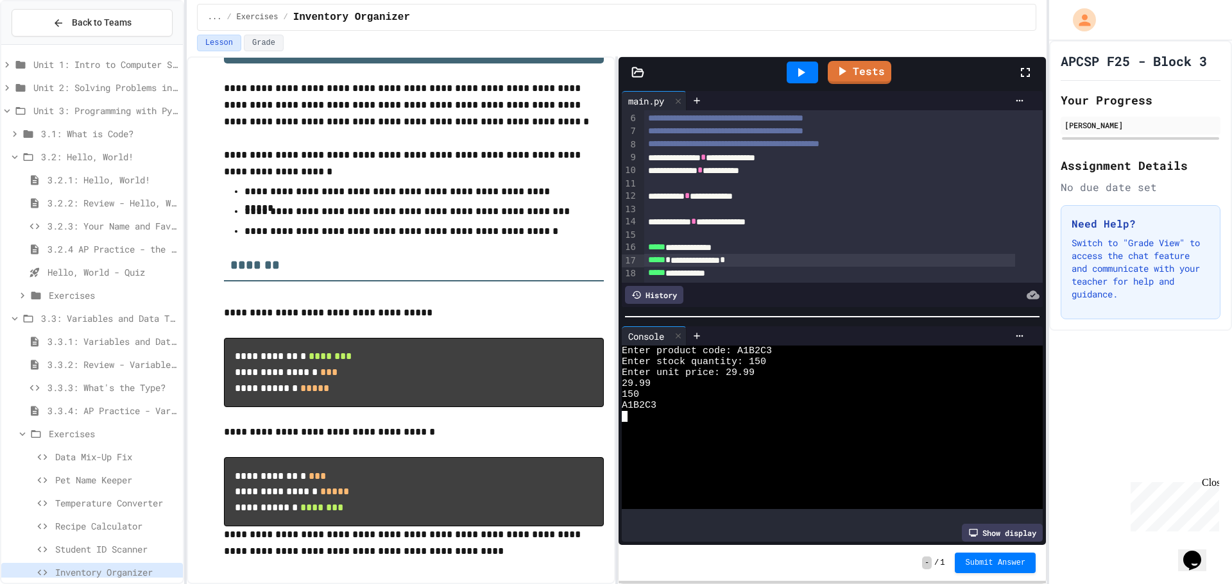
click at [790, 216] on div "**********" at bounding box center [829, 222] width 371 height 13
click at [746, 254] on div "**********" at bounding box center [829, 260] width 371 height 13
click at [794, 77] on icon at bounding box center [800, 72] width 15 height 15
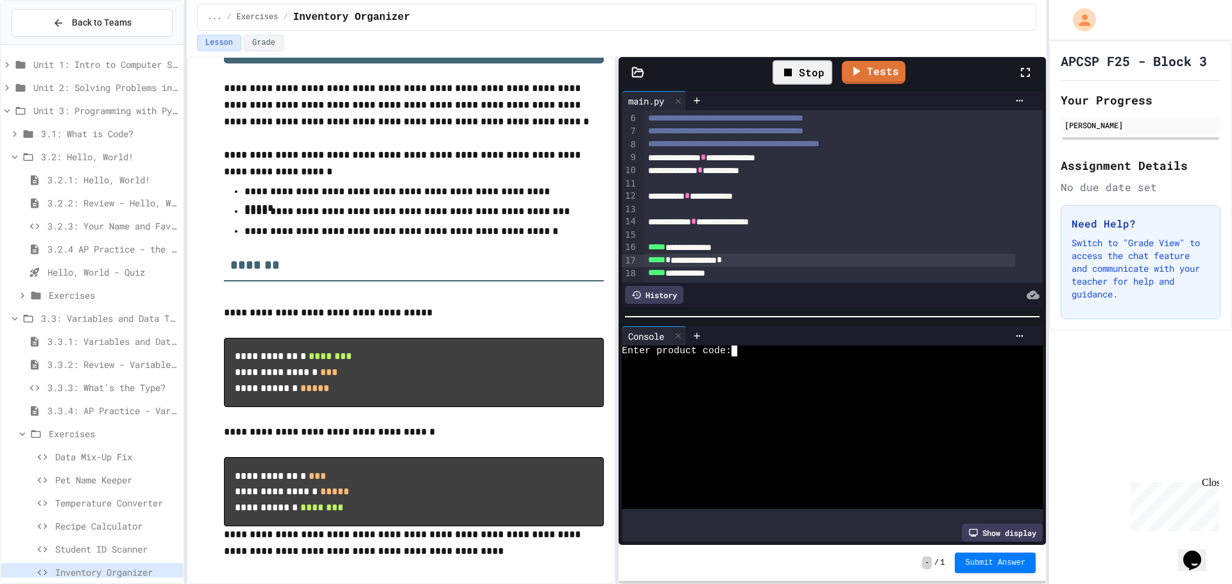
click at [777, 357] on div at bounding box center [821, 362] width 398 height 11
type textarea "***"
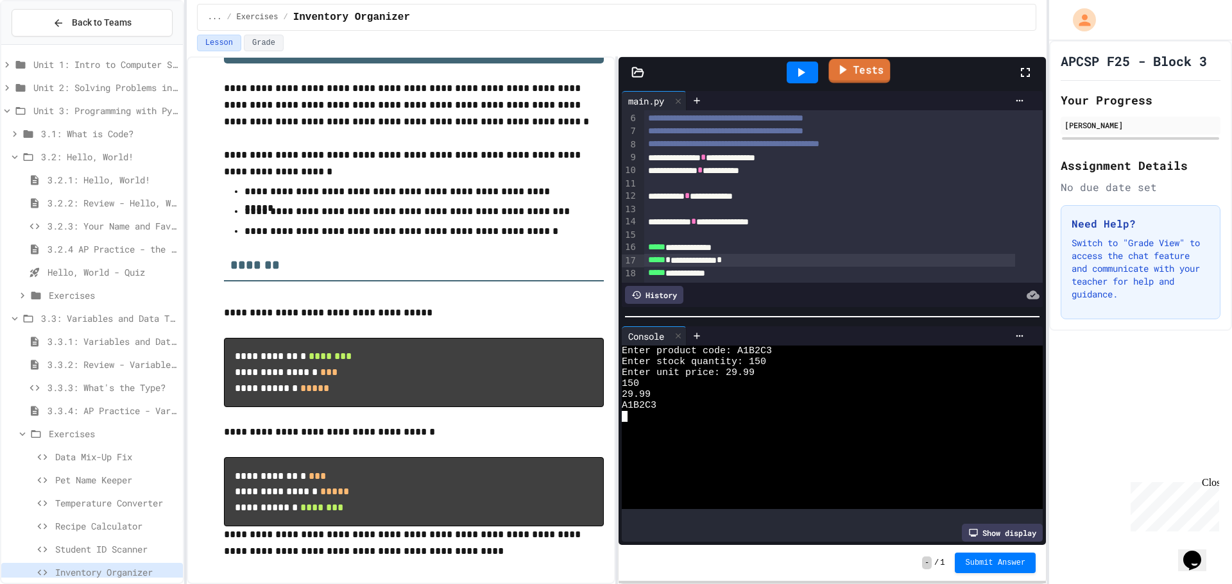
click at [851, 73] on link "Tests" at bounding box center [859, 71] width 62 height 24
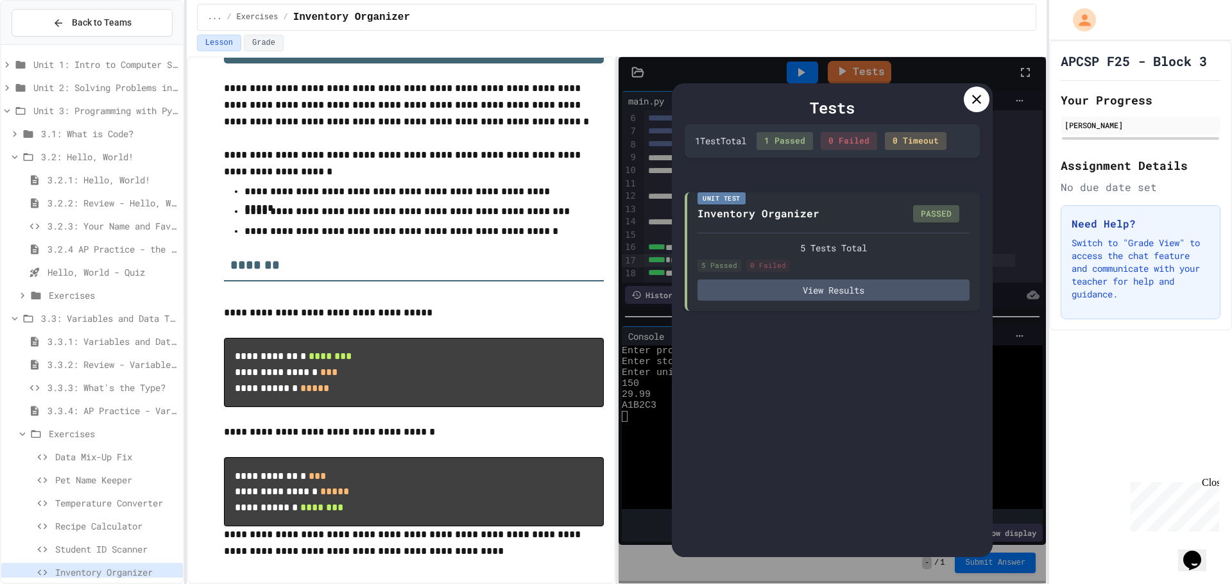
click at [971, 99] on icon at bounding box center [976, 99] width 15 height 15
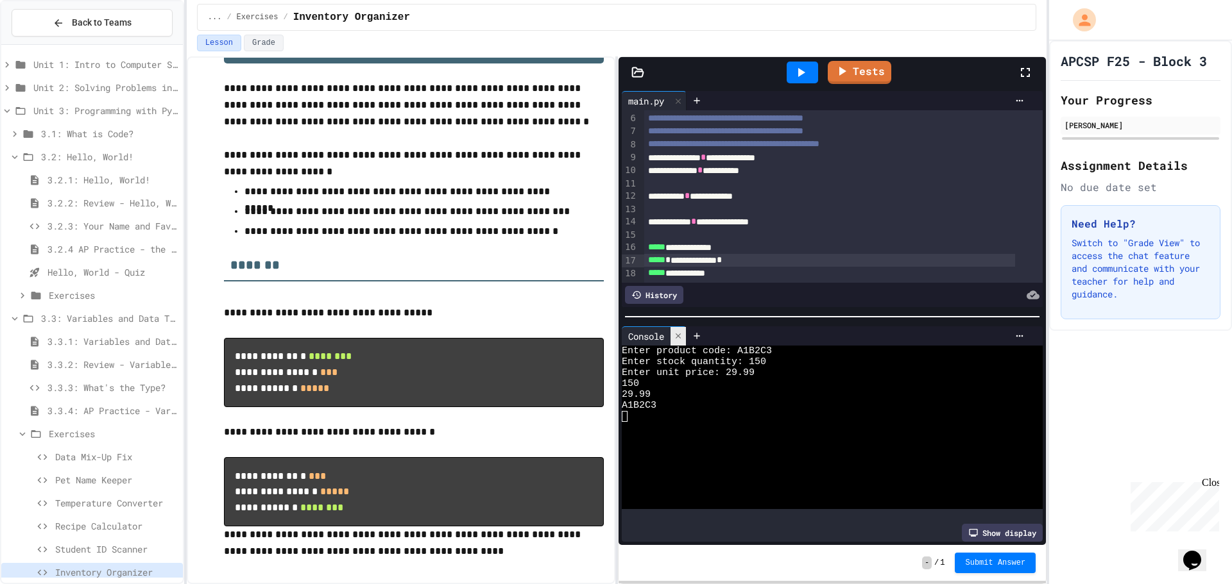
click at [680, 332] on icon at bounding box center [678, 336] width 9 height 9
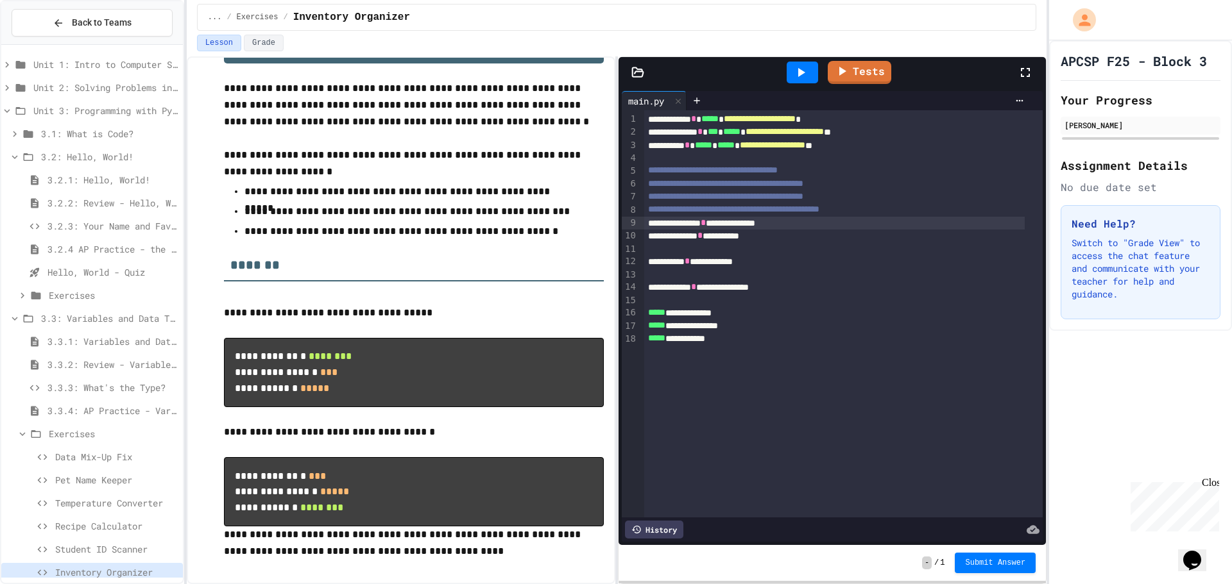
click at [832, 226] on div "**********" at bounding box center [834, 223] width 380 height 13
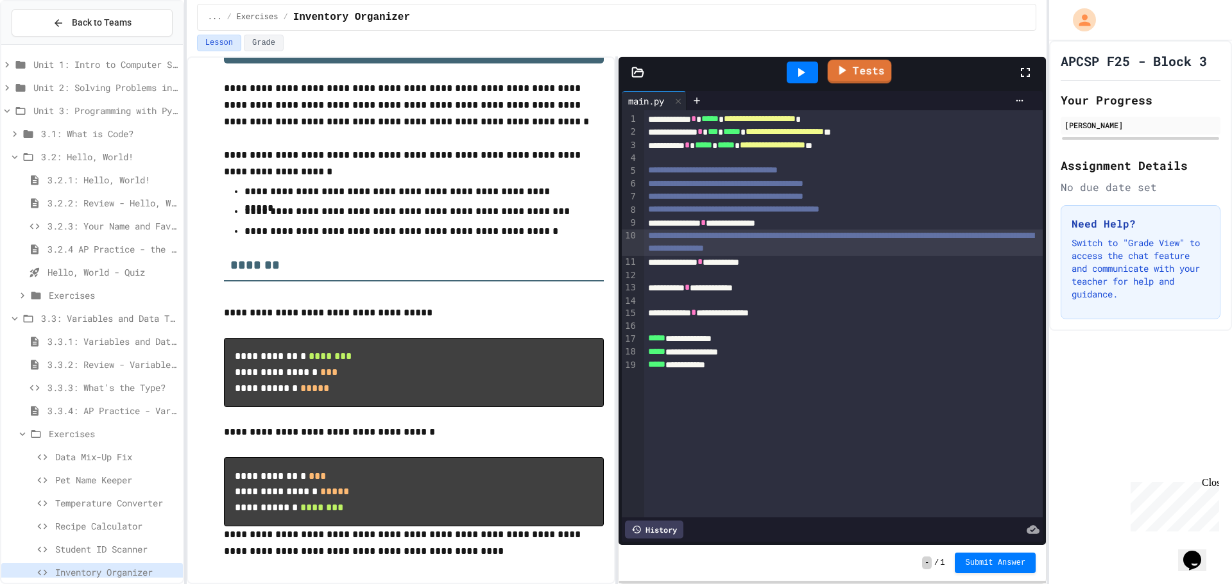
click at [851, 64] on link "Tests" at bounding box center [860, 72] width 64 height 24
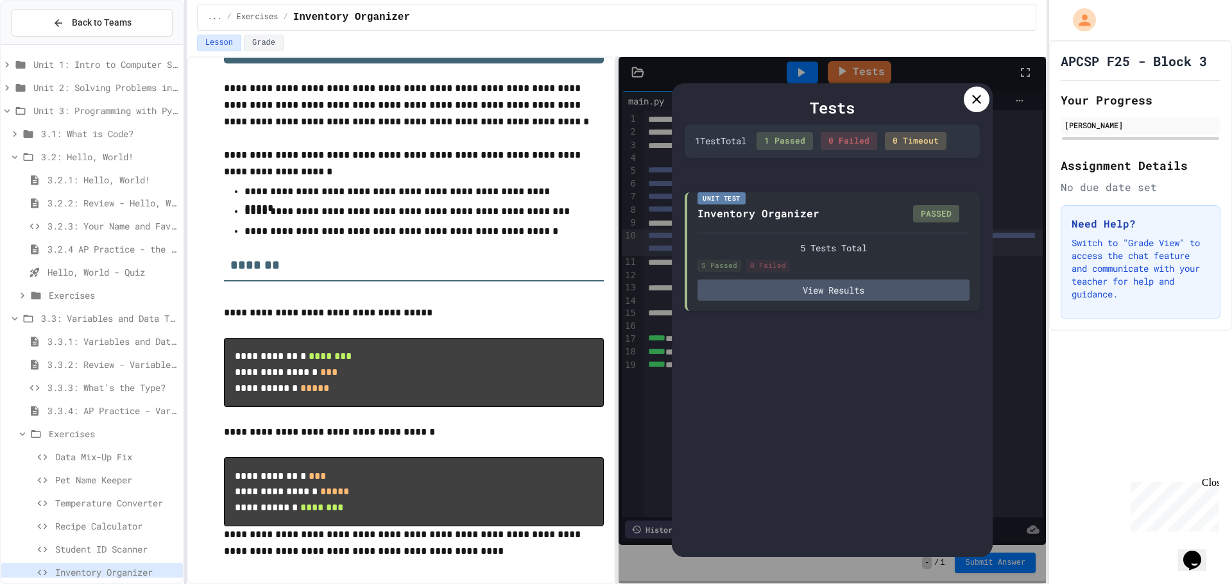
click at [972, 104] on icon at bounding box center [976, 99] width 15 height 15
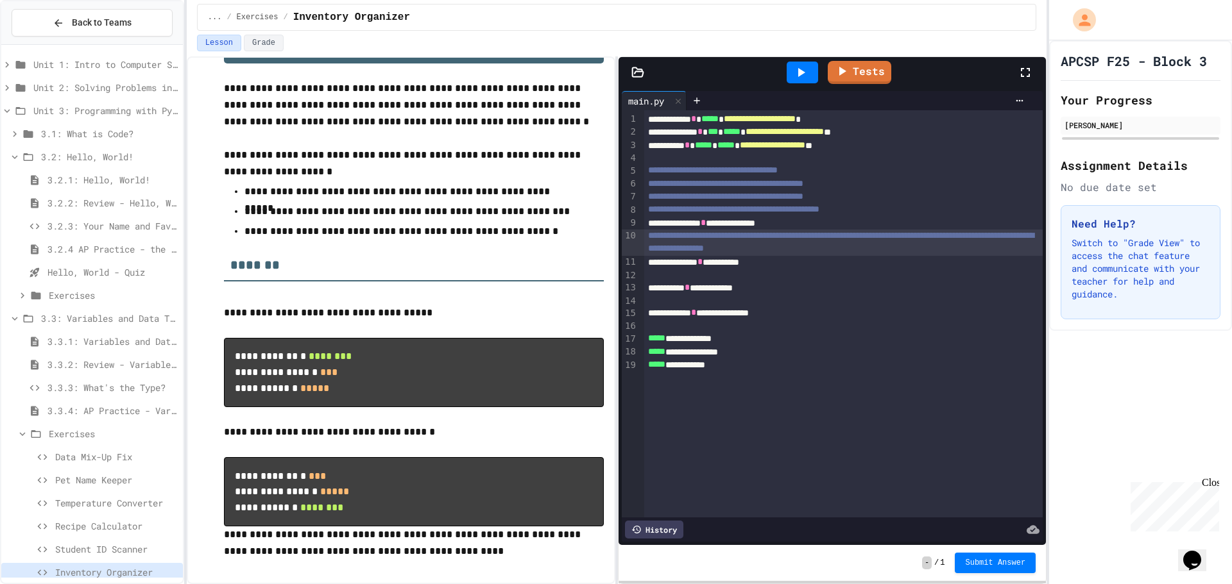
click at [982, 99] on div at bounding box center [868, 101] width 323 height 10
click at [1003, 564] on span "Submit Answer" at bounding box center [995, 563] width 60 height 10
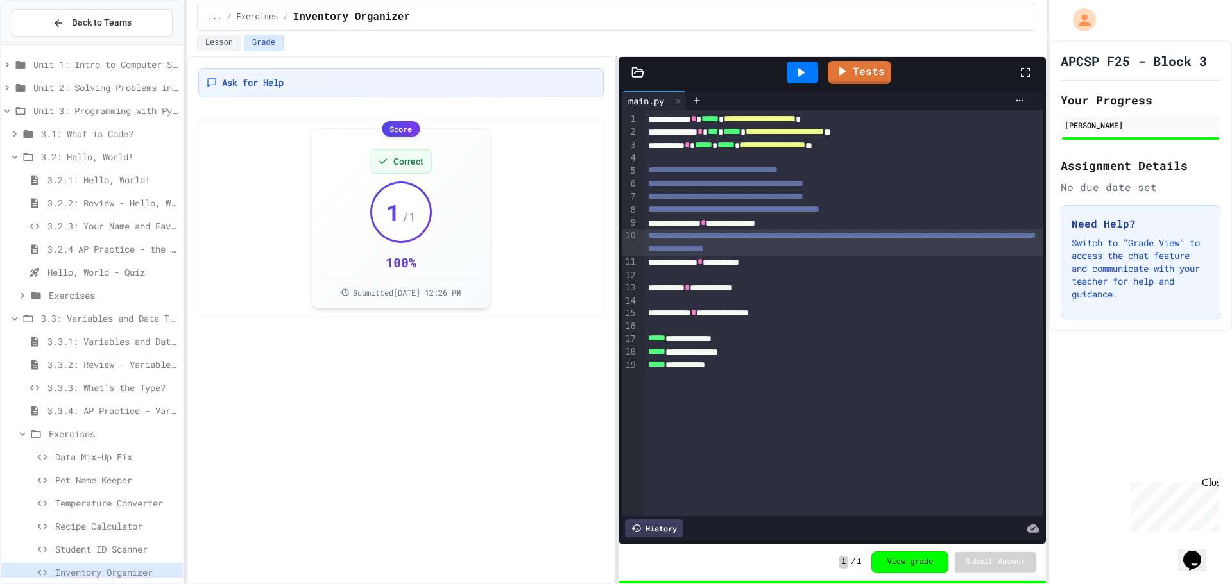
click at [139, 543] on span "Student ID Scanner" at bounding box center [116, 549] width 123 height 13
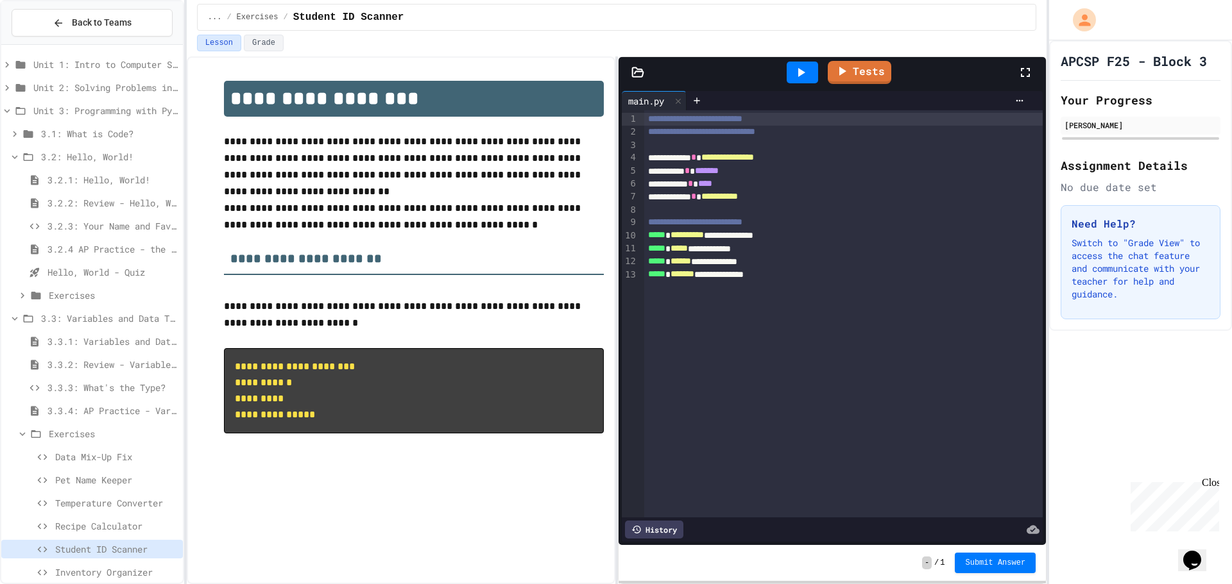
click at [1017, 559] on span "Submit Answer" at bounding box center [995, 563] width 60 height 10
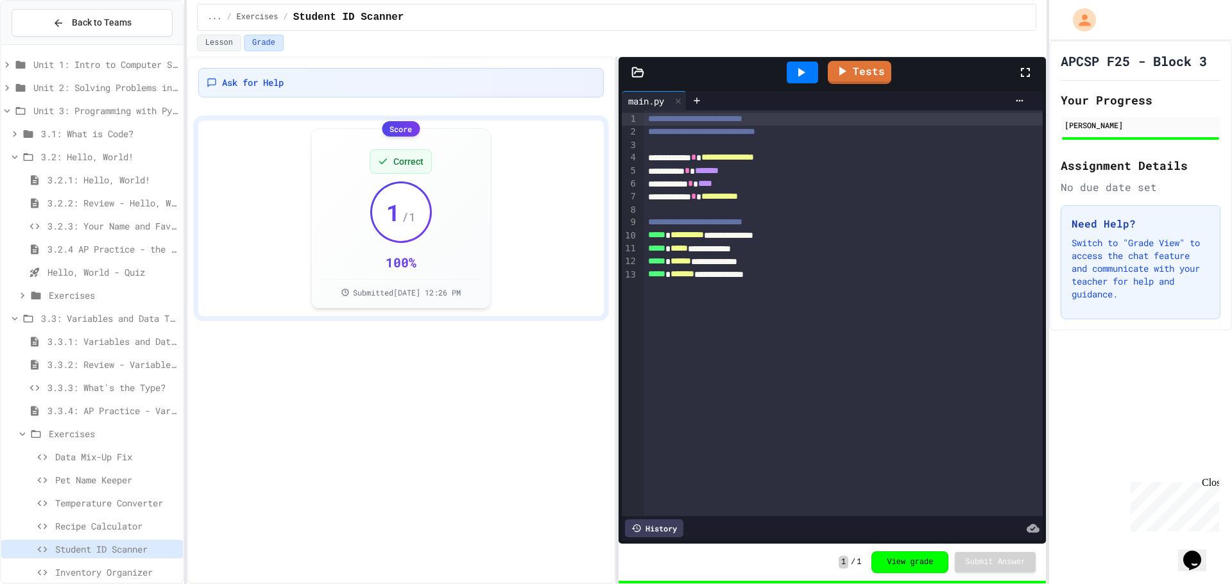
click at [142, 529] on span "Recipe Calculator" at bounding box center [116, 526] width 123 height 13
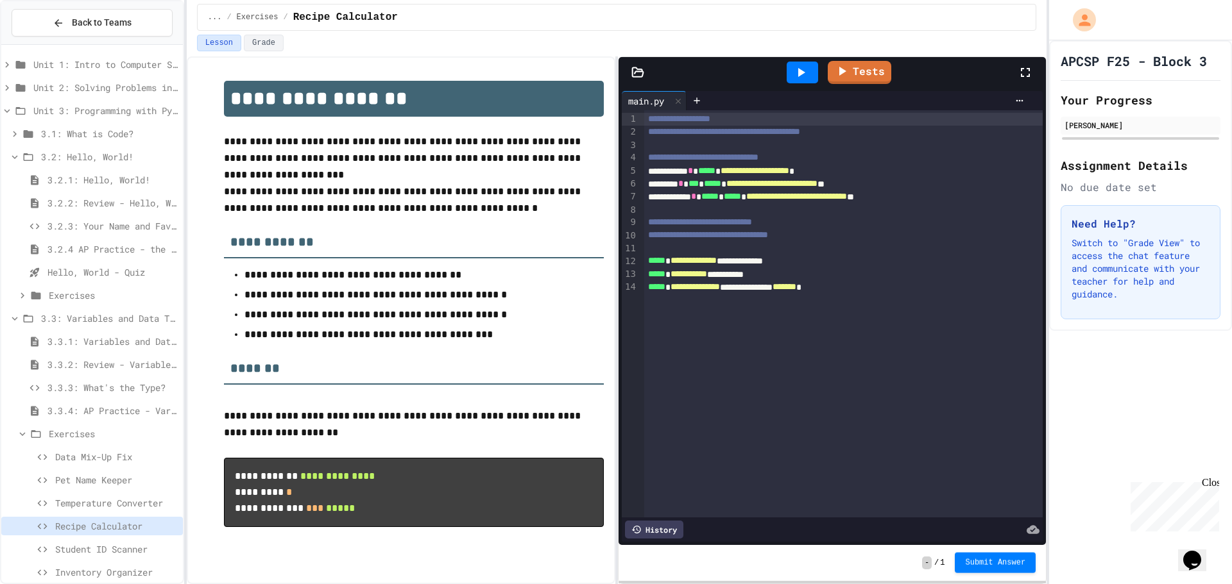
click at [1000, 556] on button "Submit Answer" at bounding box center [995, 563] width 81 height 21
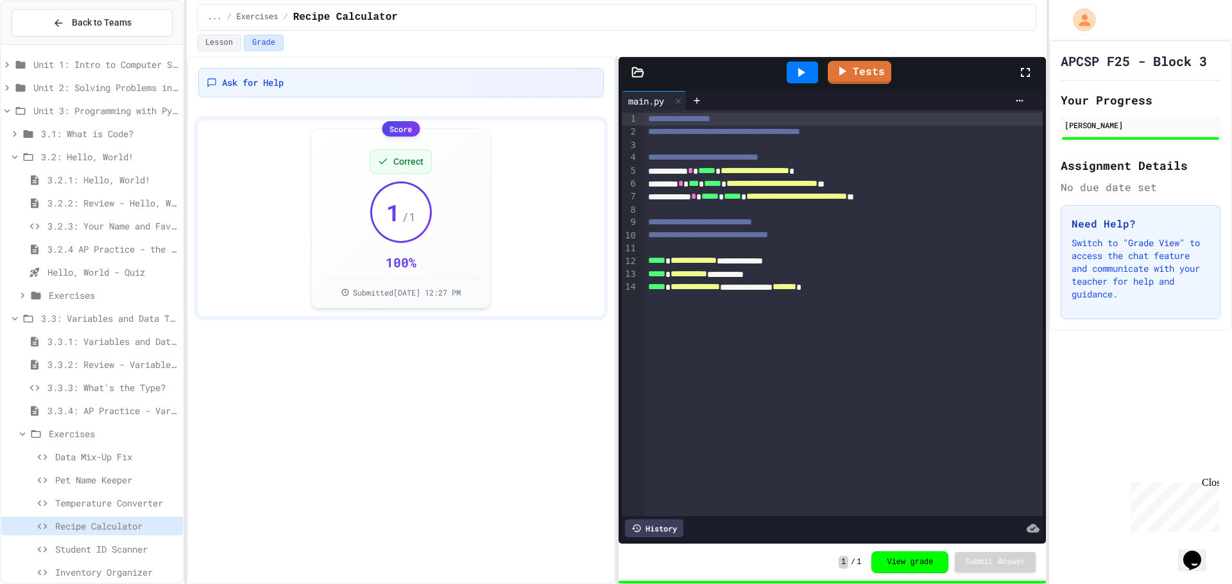
click at [137, 514] on div "Temperature Converter" at bounding box center [92, 505] width 182 height 23
click at [135, 501] on span "Temperature Converter" at bounding box center [116, 503] width 123 height 13
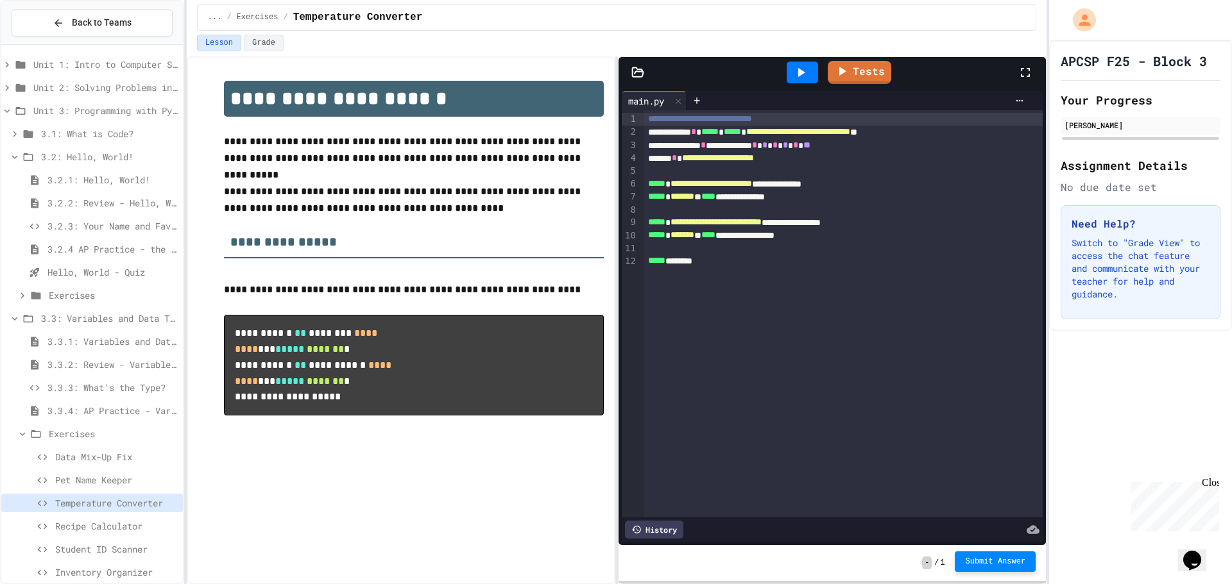
click at [1011, 558] on span "Submit Answer" at bounding box center [995, 562] width 60 height 10
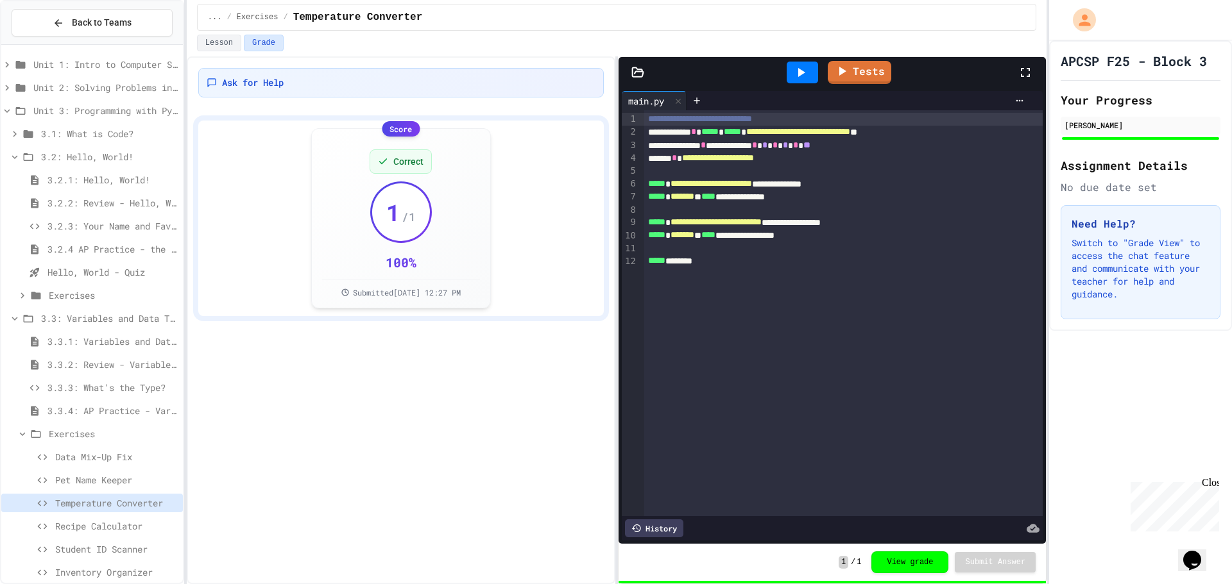
click at [123, 487] on div "Pet Name Keeper" at bounding box center [92, 480] width 182 height 19
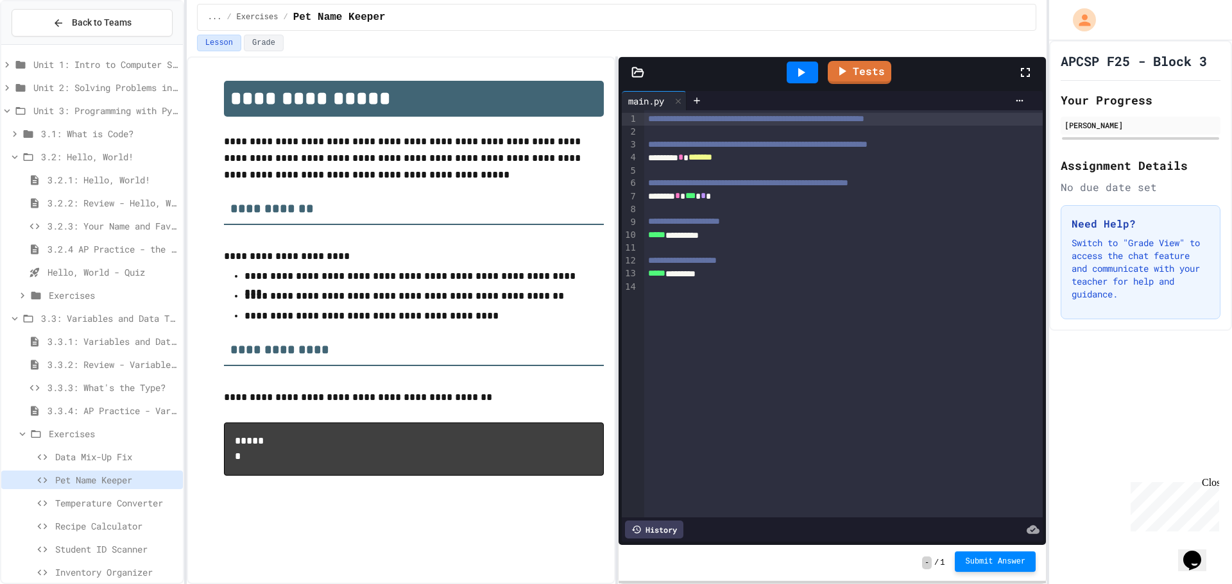
click at [982, 561] on span "Submit Answer" at bounding box center [995, 562] width 60 height 10
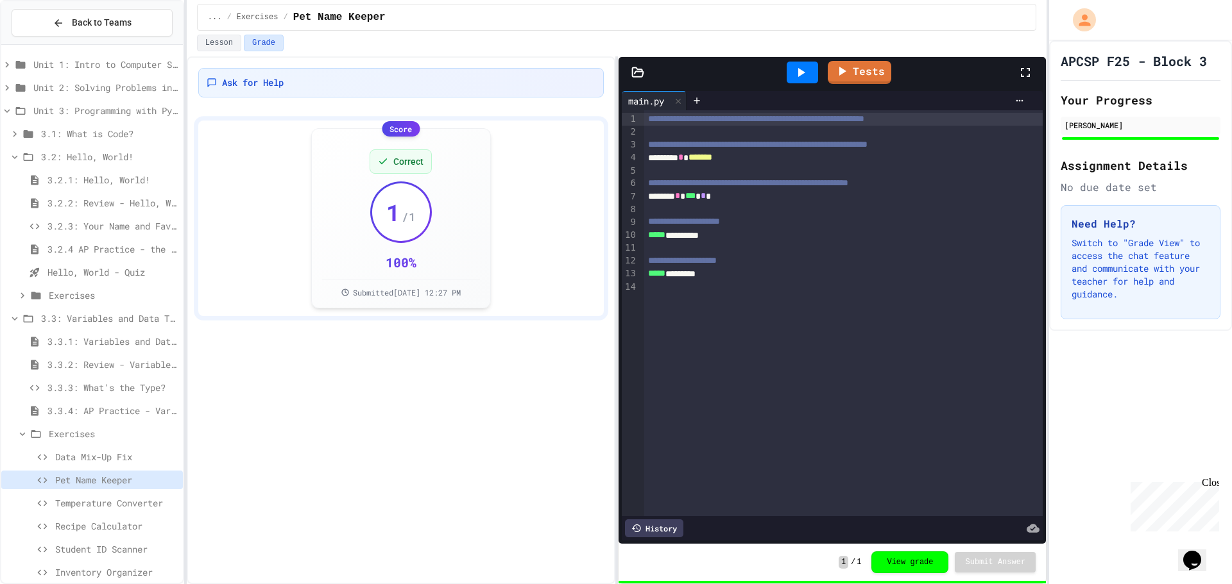
click at [75, 448] on div "Data Mix-Up Fix" at bounding box center [92, 457] width 182 height 19
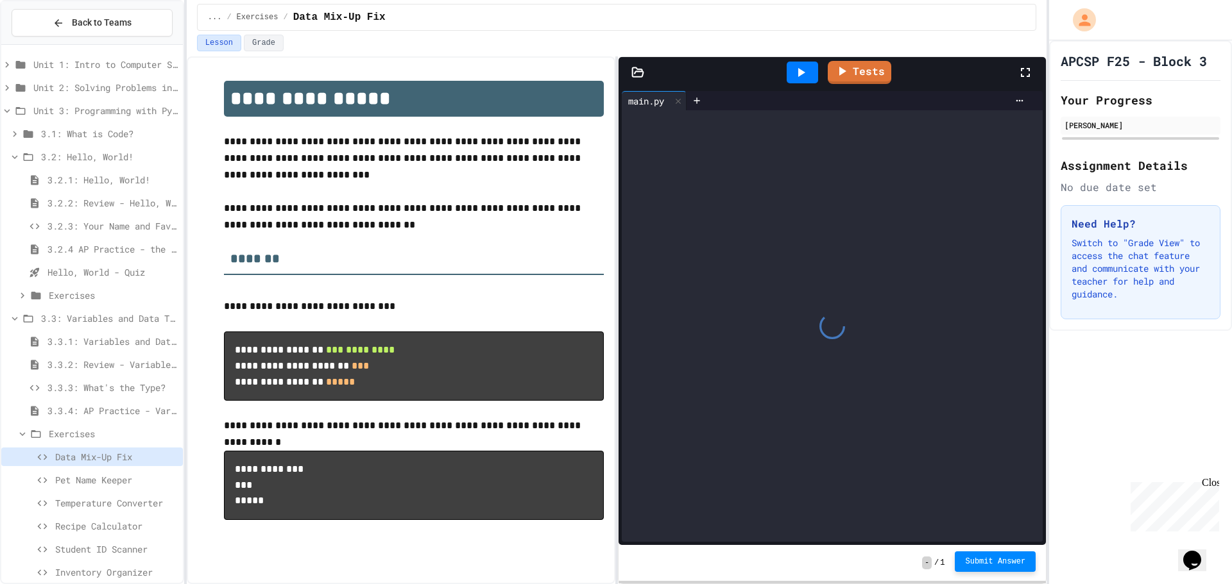
click at [999, 553] on button "Submit Answer" at bounding box center [995, 562] width 81 height 21
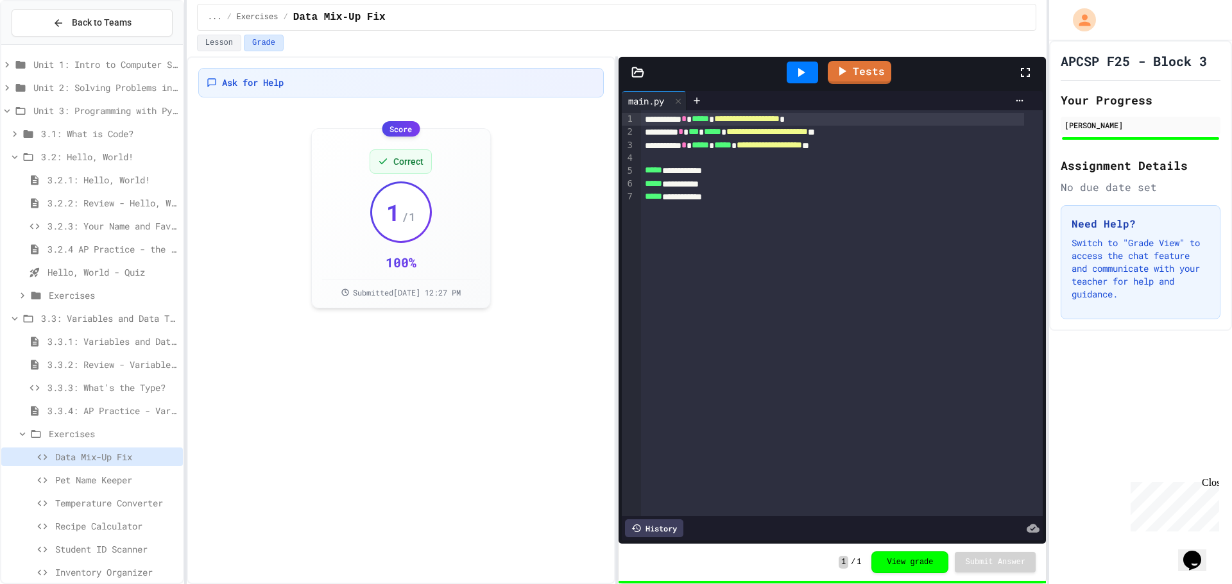
click at [24, 293] on icon at bounding box center [23, 296] width 12 height 12
click at [55, 318] on span "Message Fix" at bounding box center [116, 318] width 123 height 13
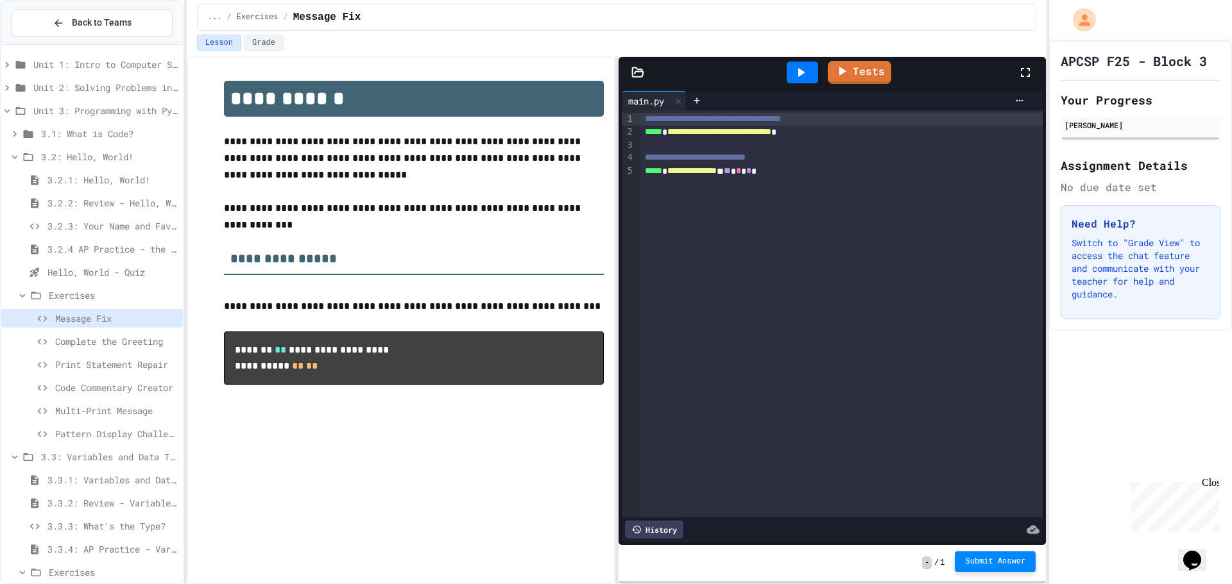
click at [975, 552] on div "- / 1 Submit Answer" at bounding box center [832, 563] width 427 height 36
click at [1009, 560] on span "Submit Answer" at bounding box center [995, 562] width 60 height 10
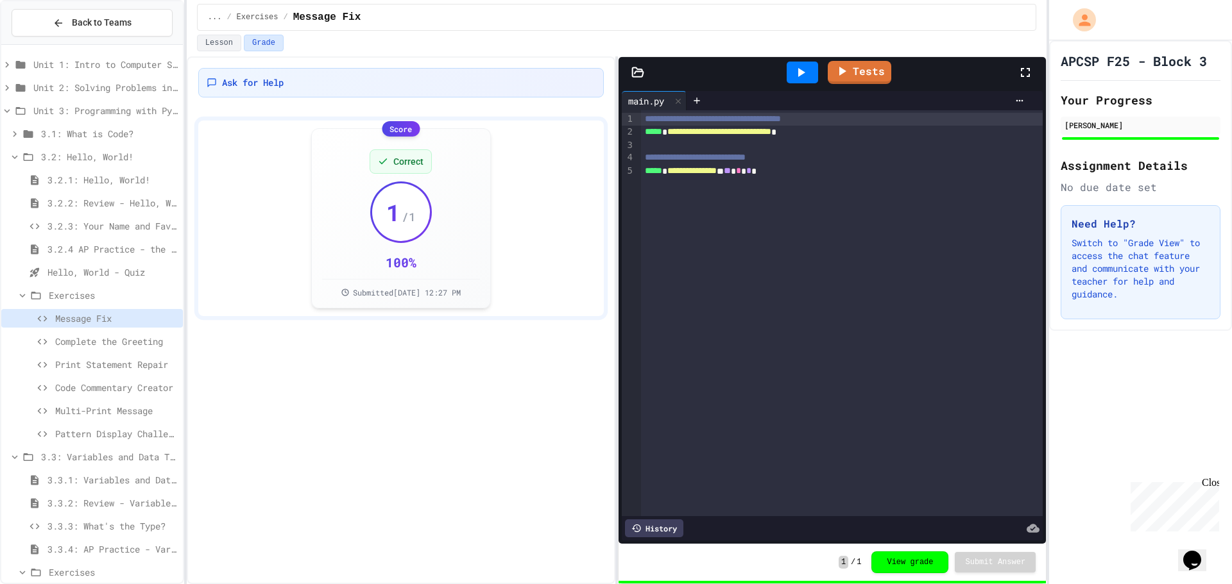
click at [132, 342] on span "Complete the Greeting" at bounding box center [116, 341] width 123 height 13
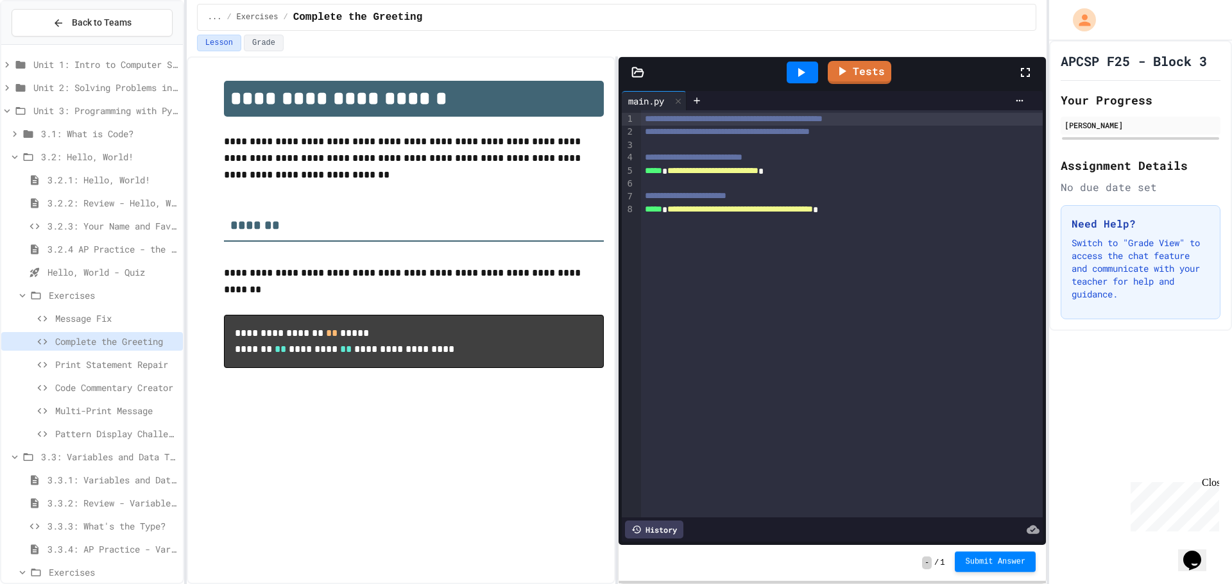
click at [980, 555] on button "Submit Answer" at bounding box center [995, 562] width 81 height 21
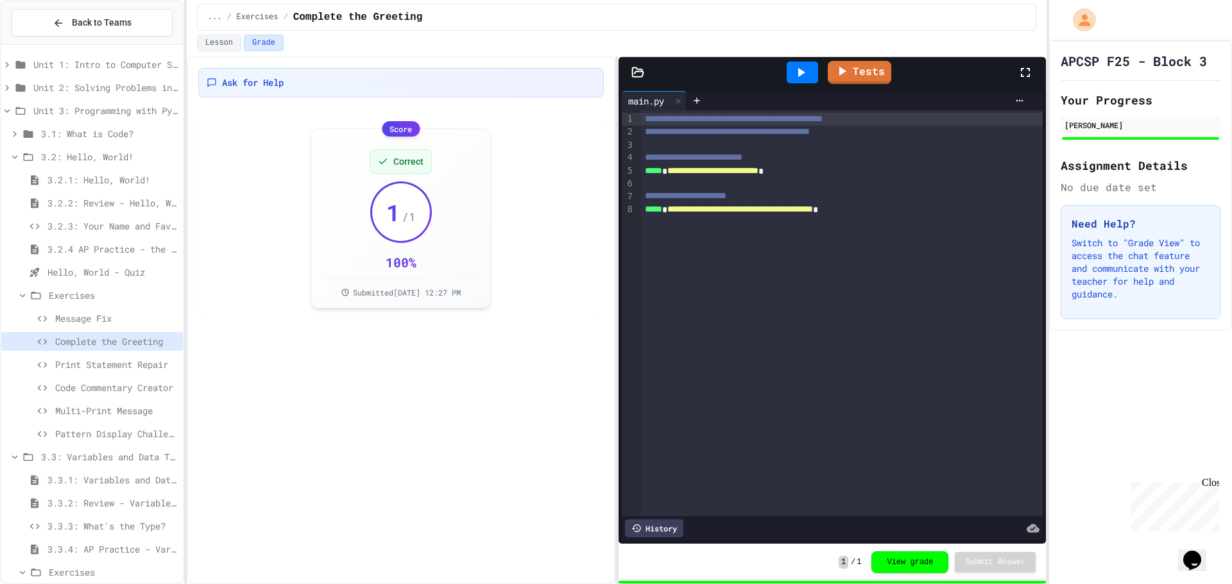
click at [129, 357] on div "Print Statement Repair" at bounding box center [92, 364] width 182 height 19
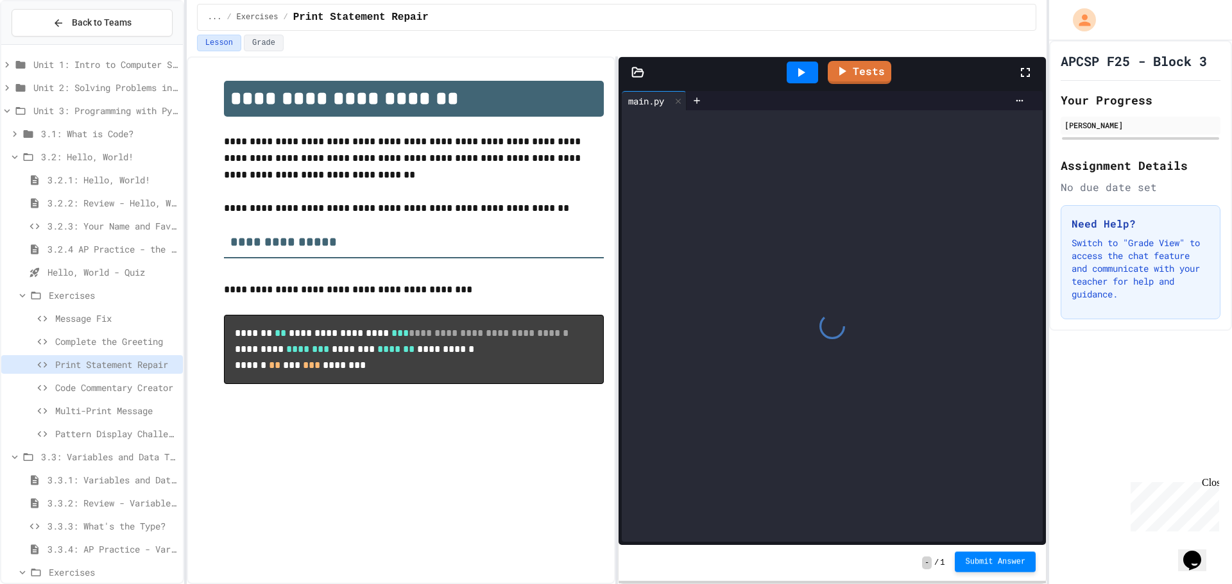
click at [979, 560] on span "Submit Answer" at bounding box center [995, 562] width 60 height 10
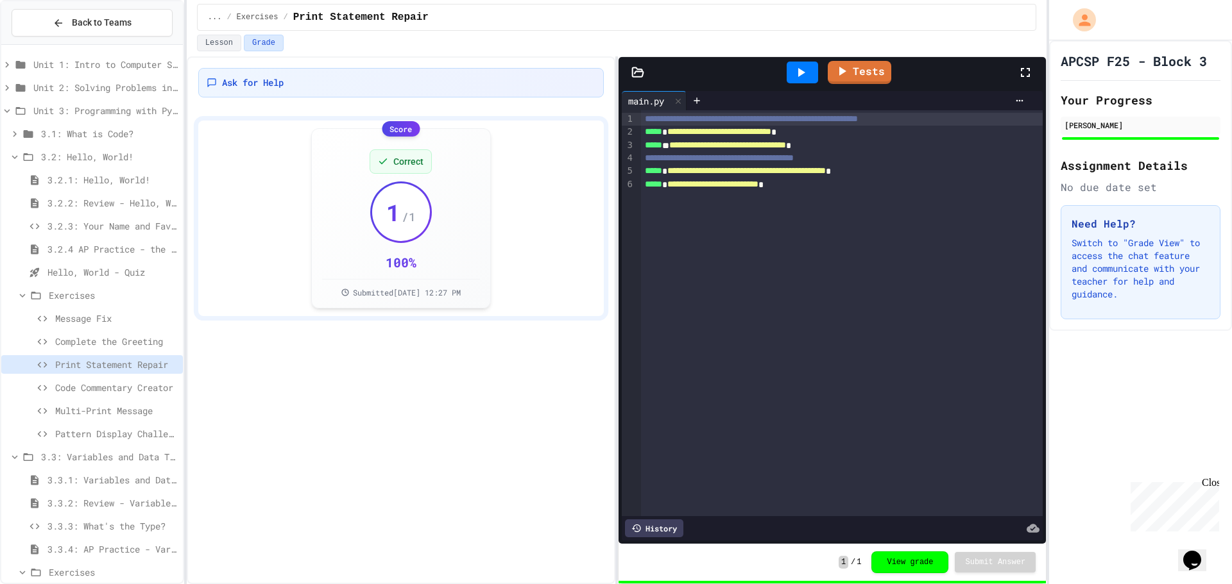
click at [148, 384] on span "Code Commentary Creator" at bounding box center [116, 387] width 123 height 13
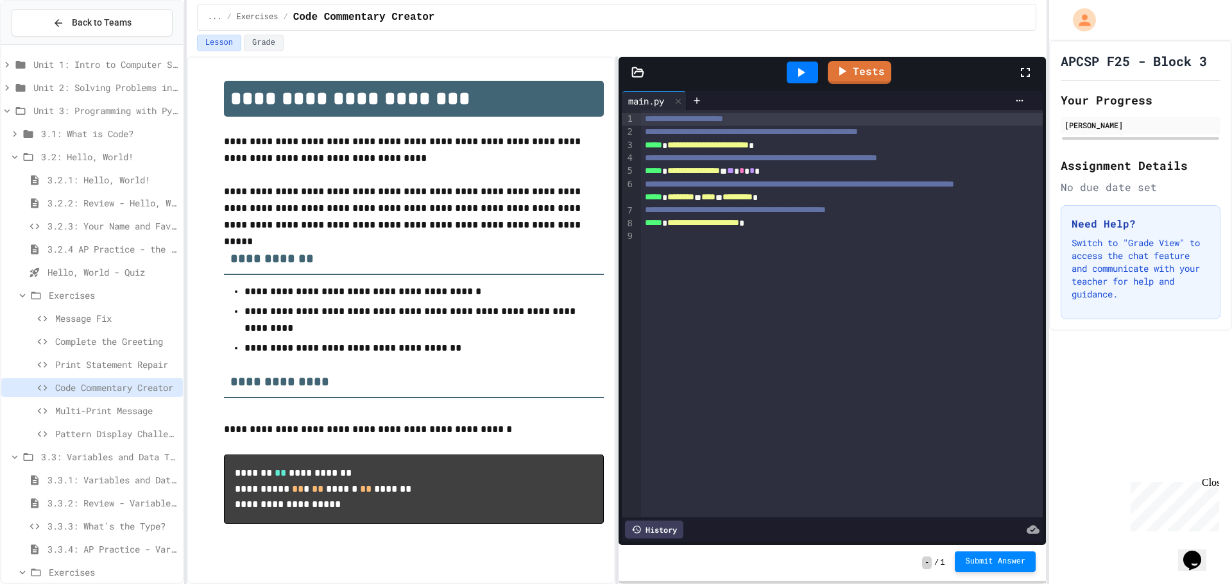
click at [1005, 570] on button "Submit Answer" at bounding box center [995, 562] width 81 height 21
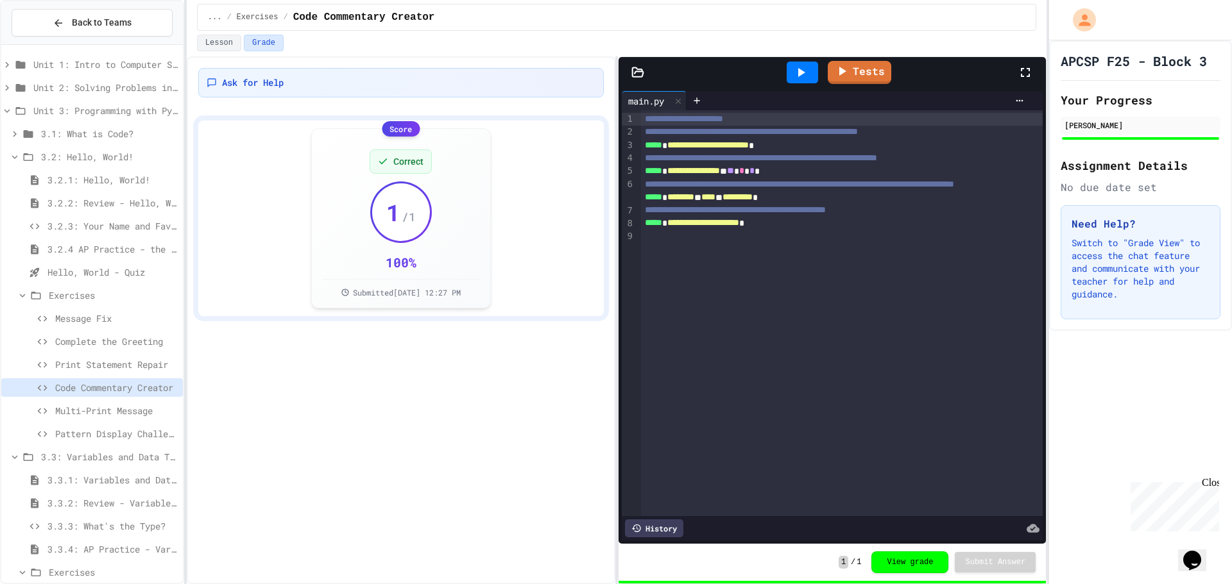
click at [86, 414] on span "Multi-Print Message" at bounding box center [116, 410] width 123 height 13
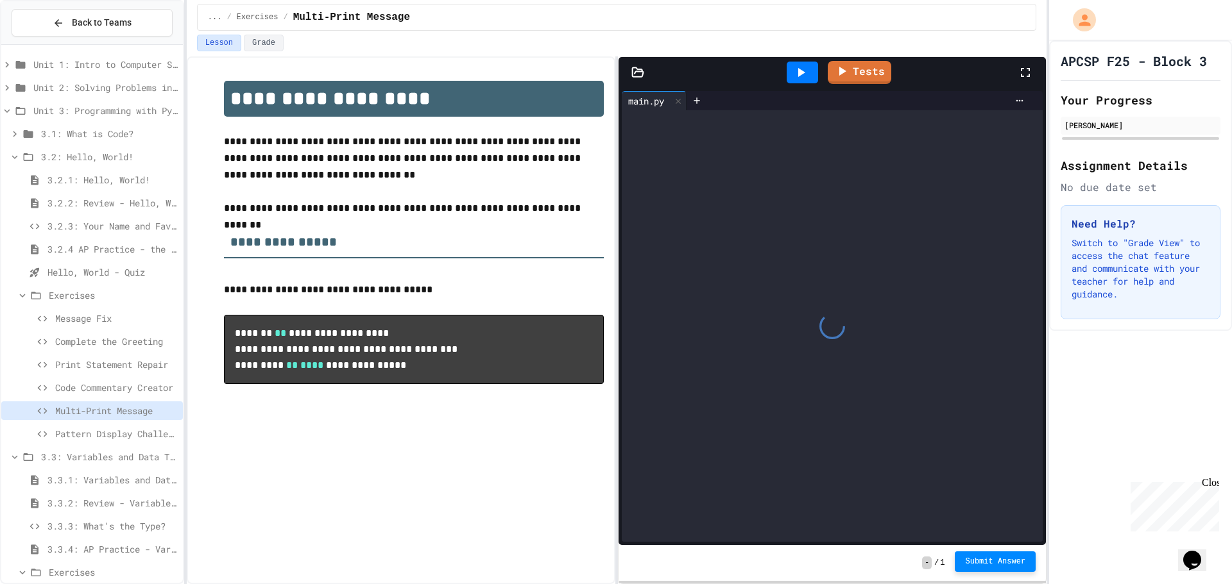
click at [999, 562] on span "Submit Answer" at bounding box center [995, 562] width 60 height 10
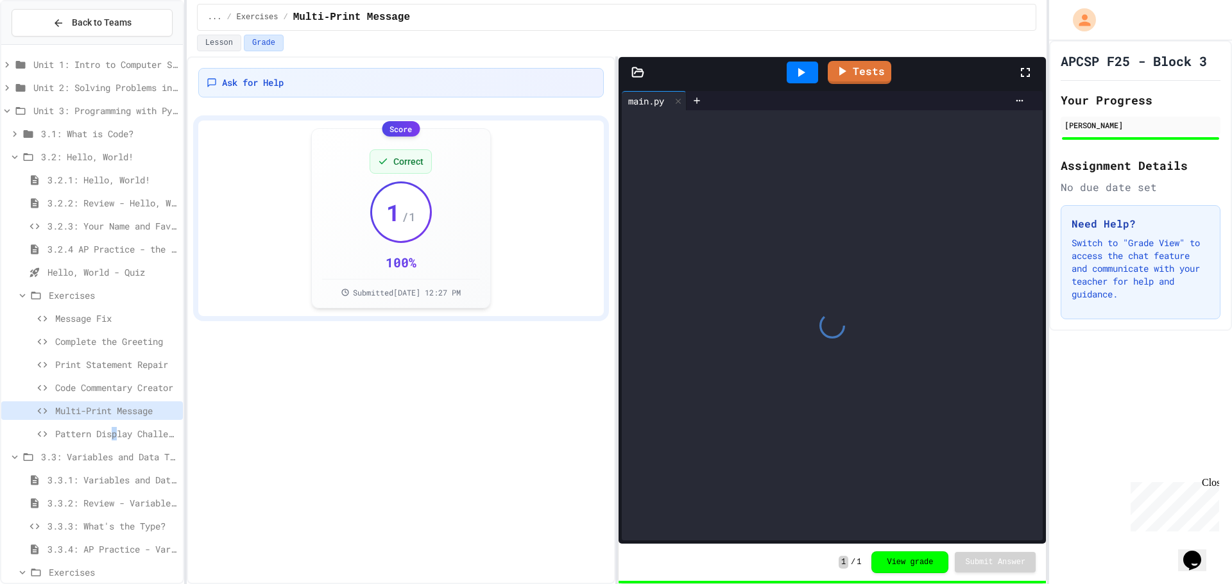
click at [117, 431] on span "Pattern Display Challenge" at bounding box center [116, 433] width 123 height 13
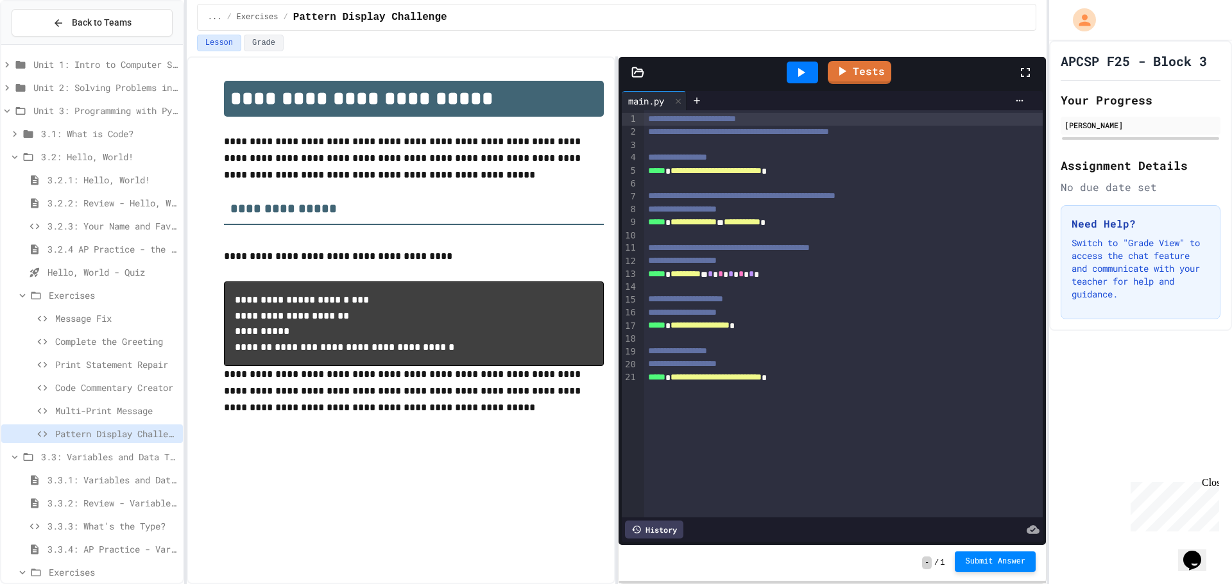
click at [1000, 563] on span "Submit Answer" at bounding box center [995, 562] width 60 height 10
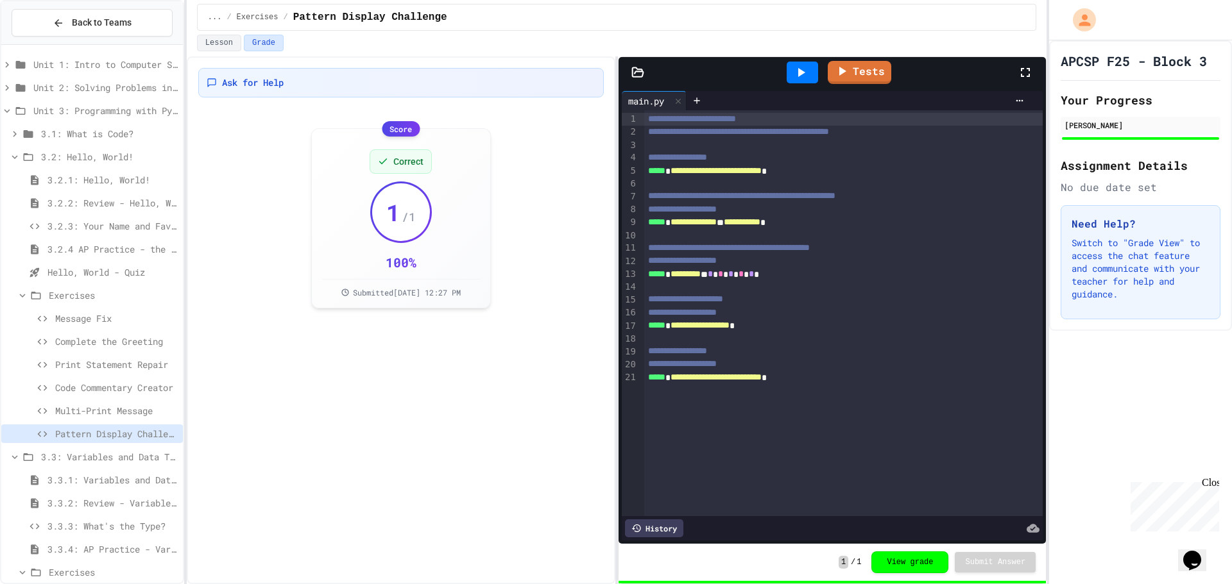
click at [22, 296] on icon at bounding box center [23, 296] width 6 height 4
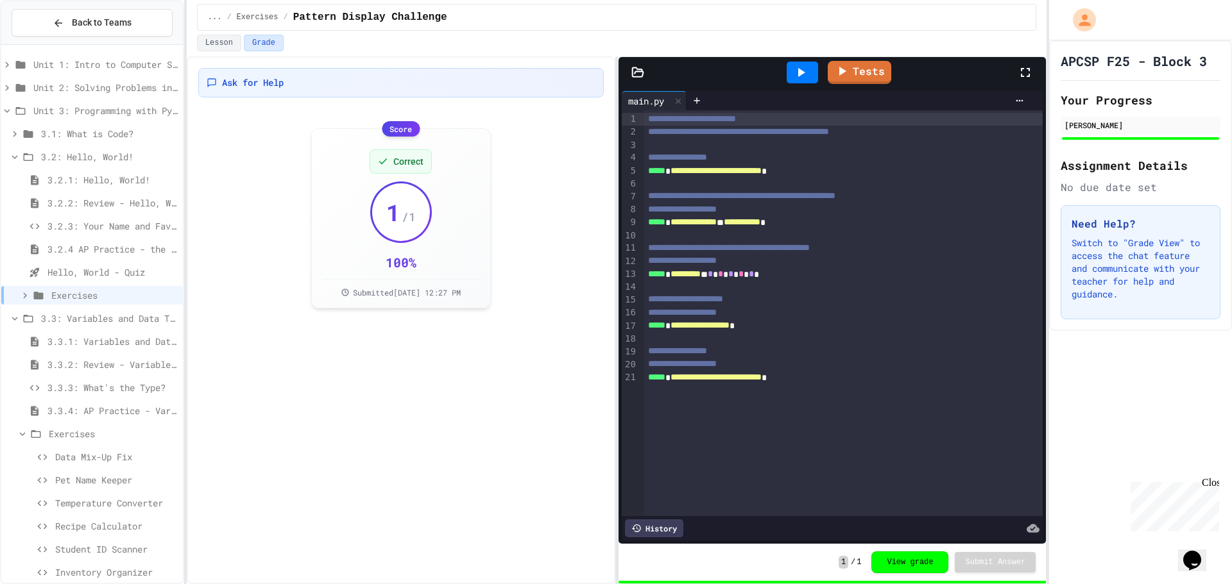
click at [15, 320] on icon at bounding box center [15, 319] width 6 height 4
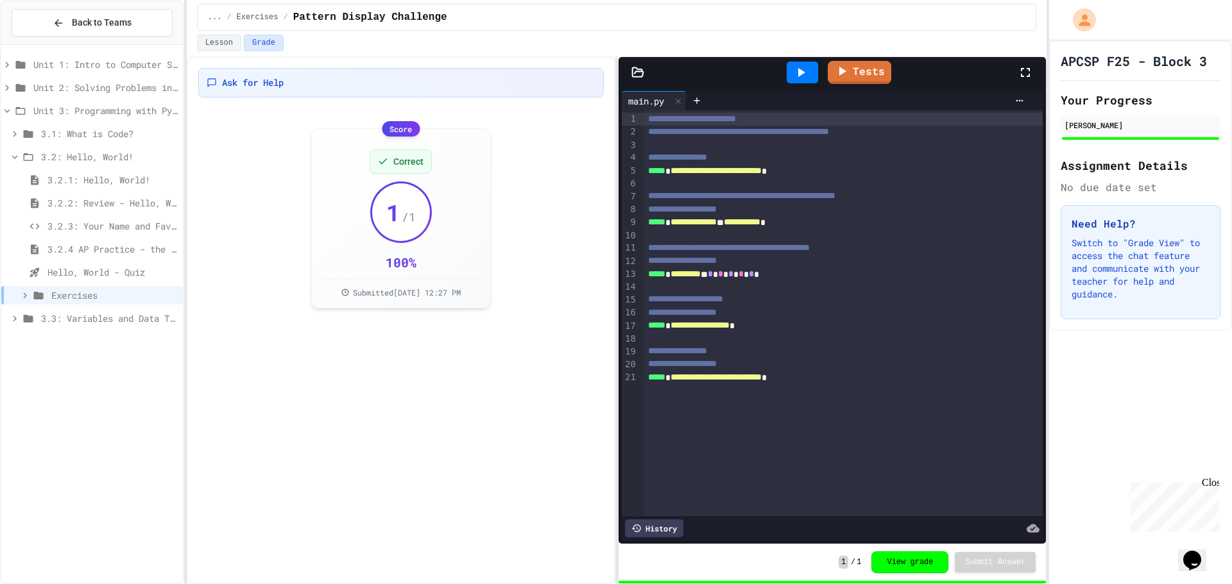
click at [16, 317] on icon at bounding box center [15, 319] width 12 height 12
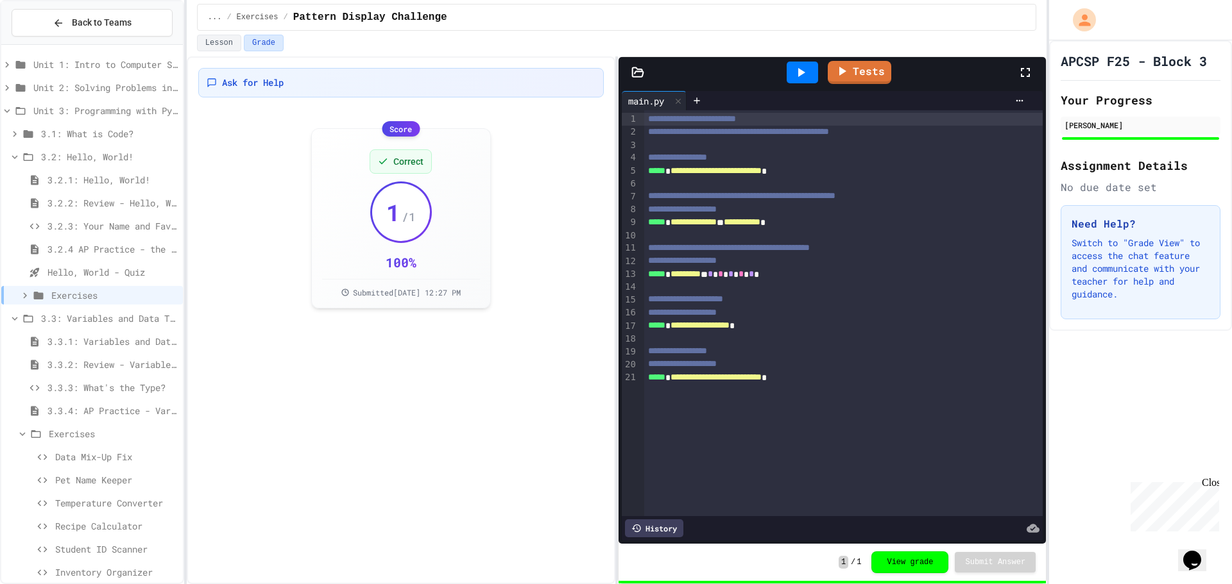
click at [15, 318] on icon at bounding box center [15, 319] width 12 height 12
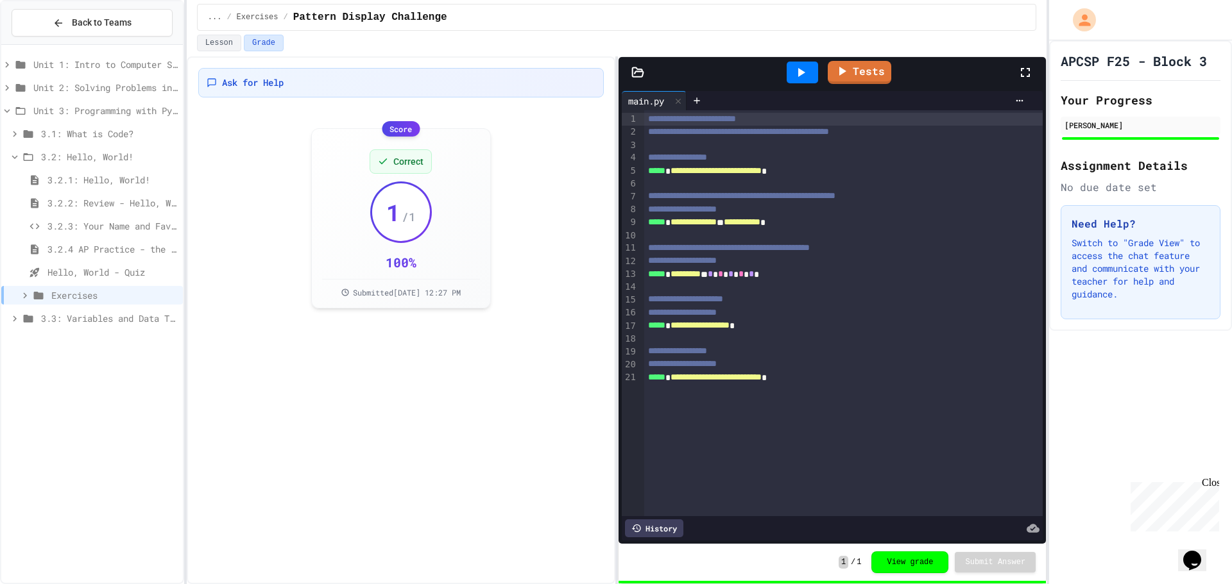
click at [15, 318] on icon at bounding box center [15, 319] width 4 height 6
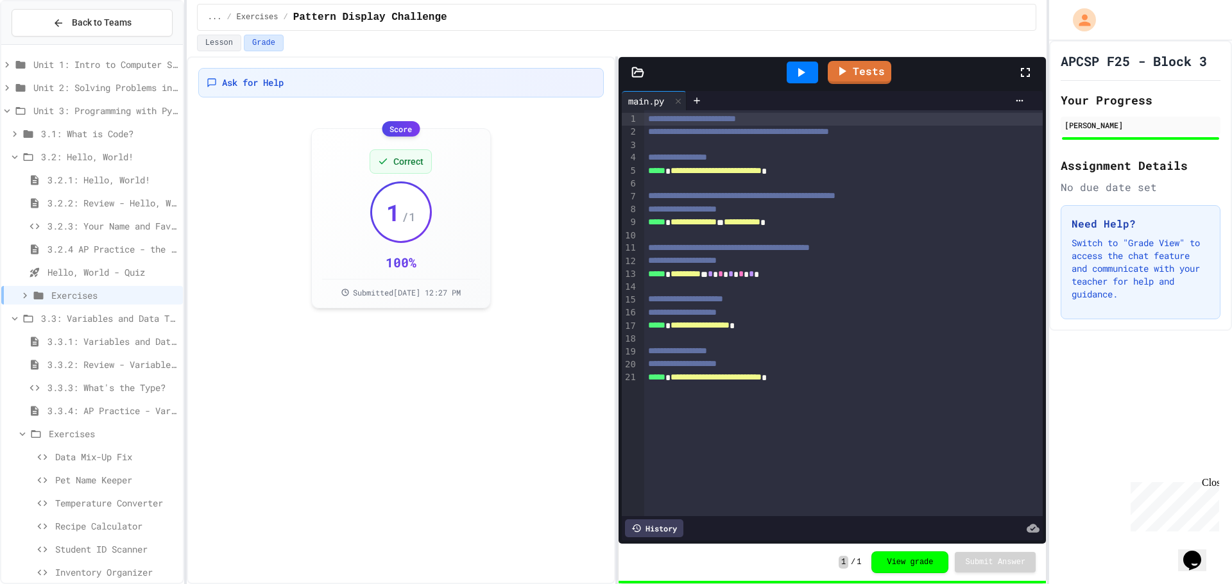
click at [16, 429] on div "Exercises" at bounding box center [92, 434] width 182 height 19
click at [16, 155] on icon at bounding box center [15, 157] width 12 height 12
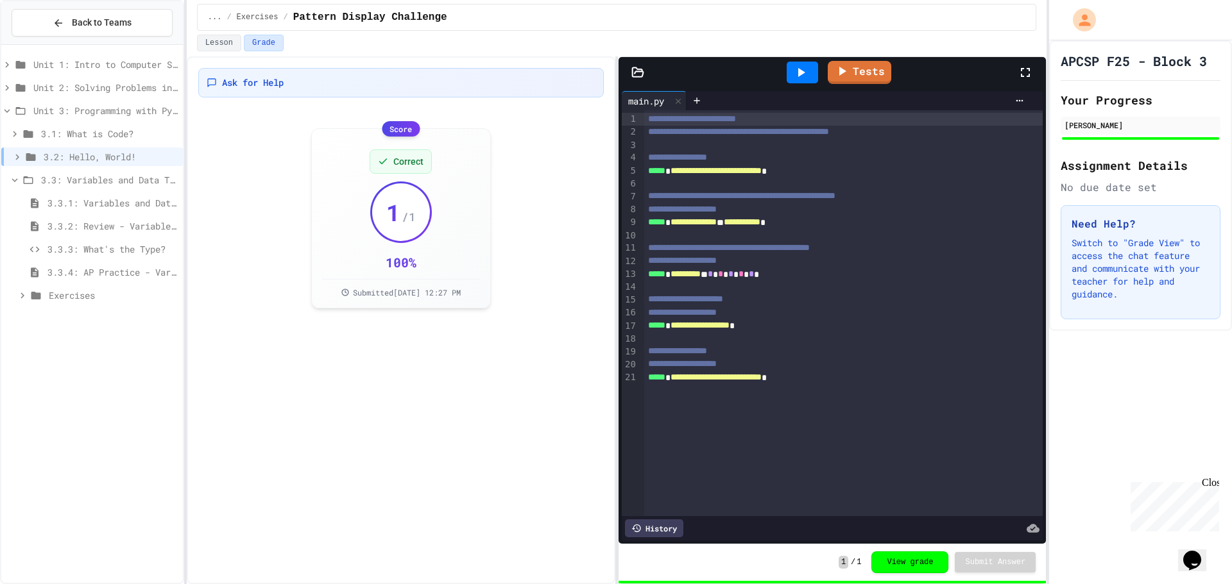
click at [13, 135] on icon at bounding box center [15, 134] width 12 height 12
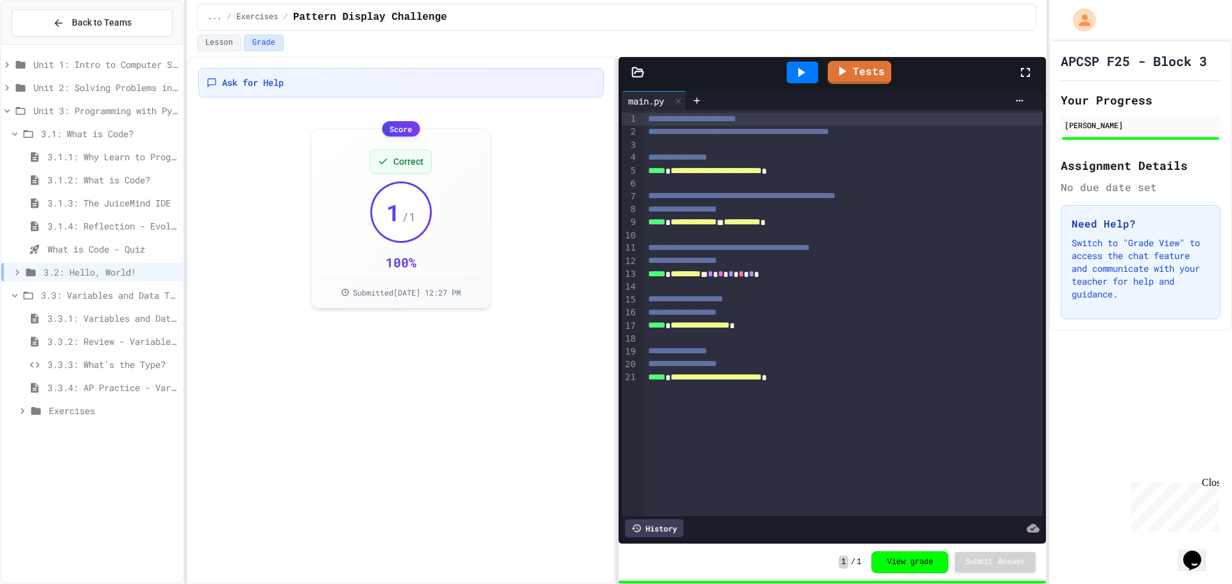
click at [13, 135] on icon at bounding box center [15, 134] width 6 height 4
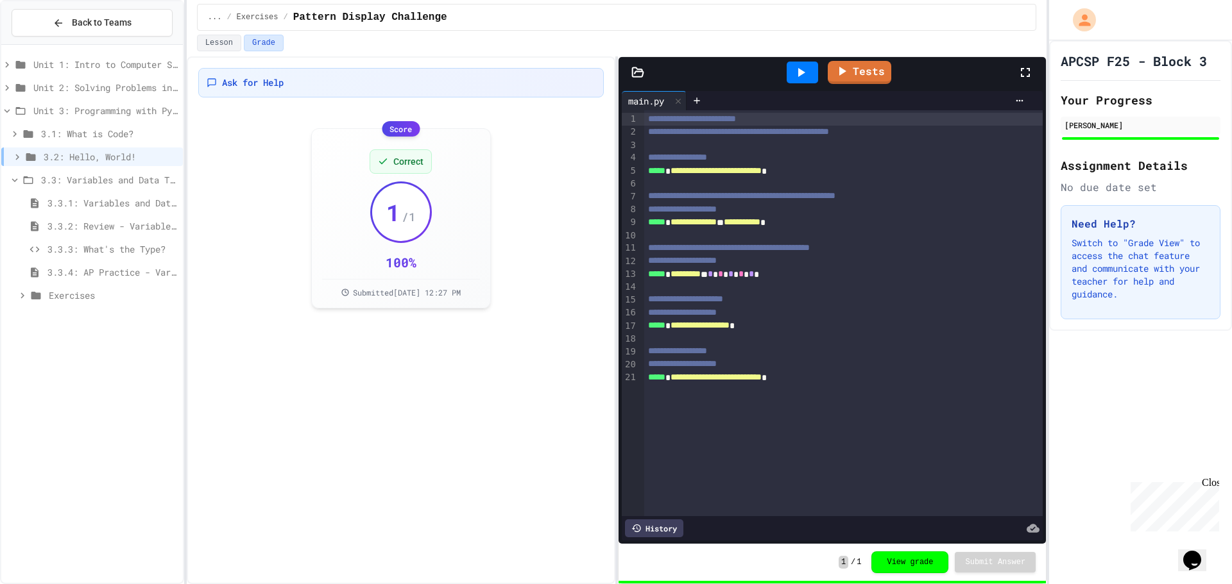
click at [9, 108] on icon at bounding box center [7, 111] width 12 height 12
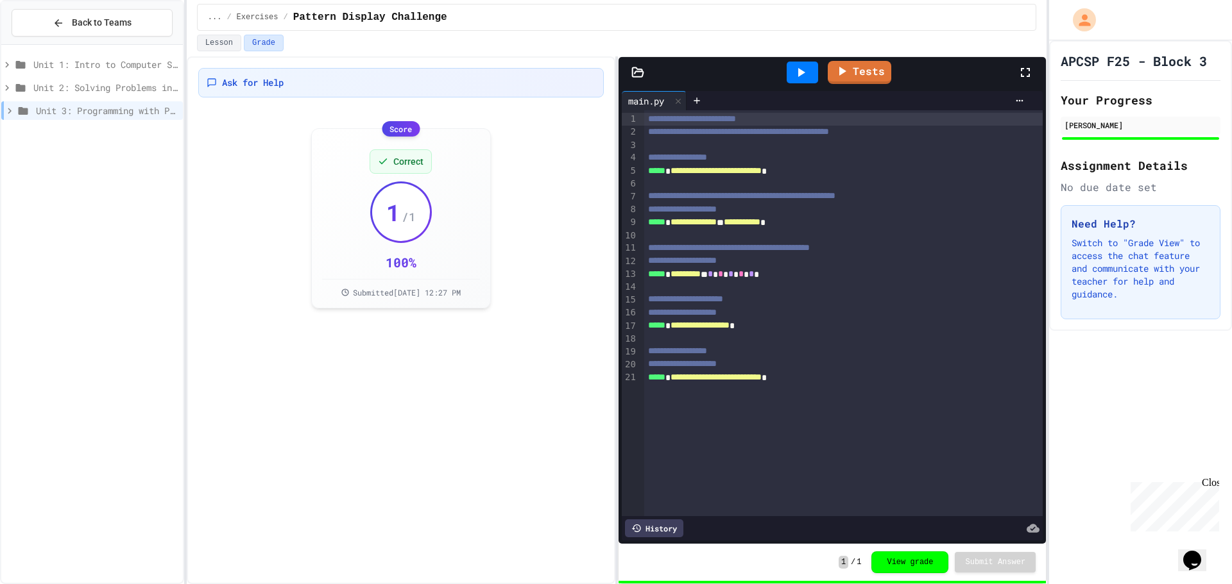
click at [10, 88] on icon at bounding box center [7, 88] width 12 height 12
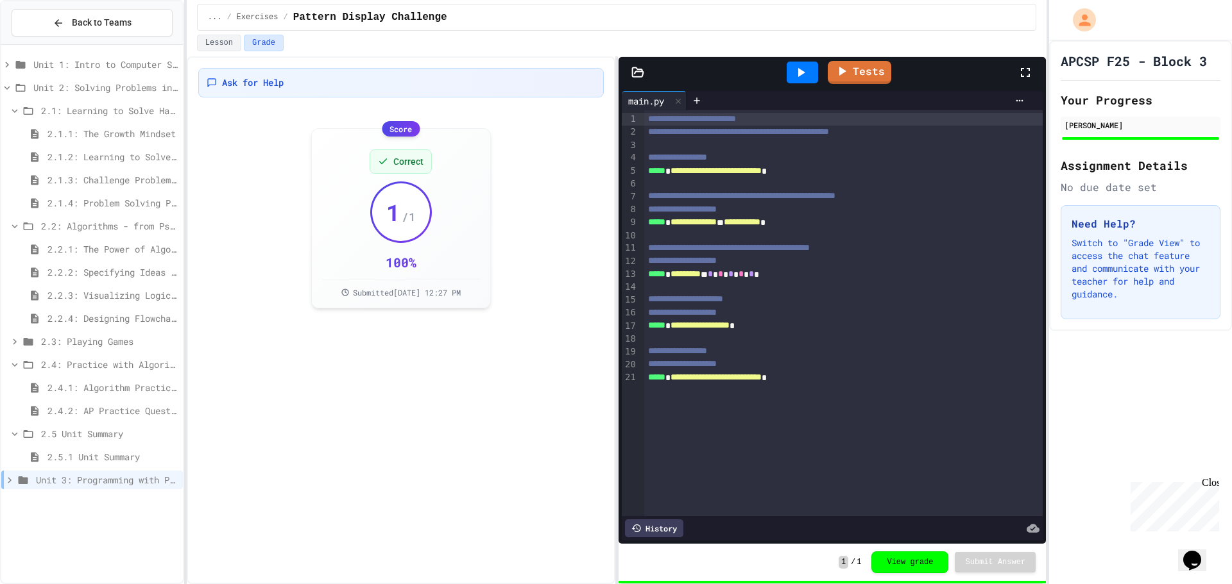
click at [5, 86] on icon at bounding box center [7, 88] width 12 height 12
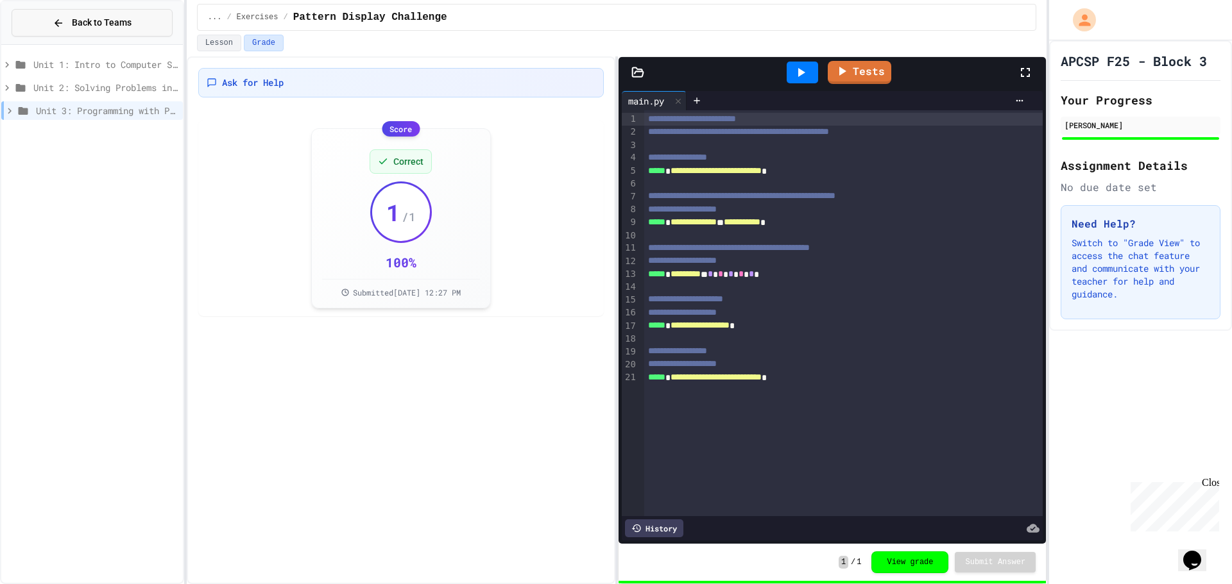
click at [103, 21] on span "Back to Teams" at bounding box center [102, 22] width 60 height 13
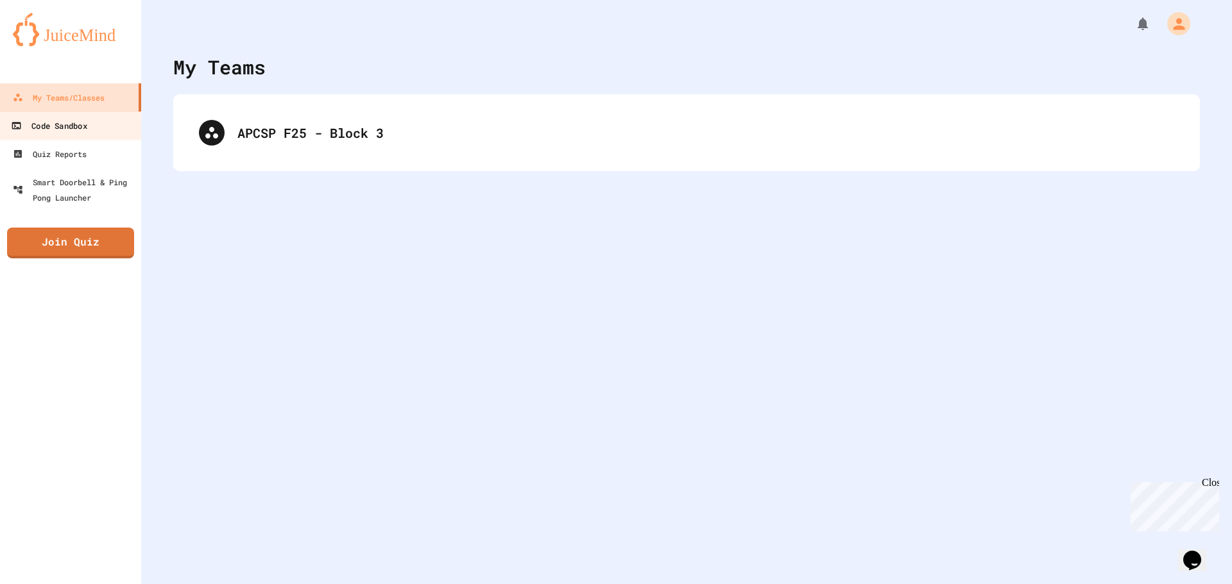
click at [105, 133] on link "Code Sandbox" at bounding box center [71, 125] width 146 height 29
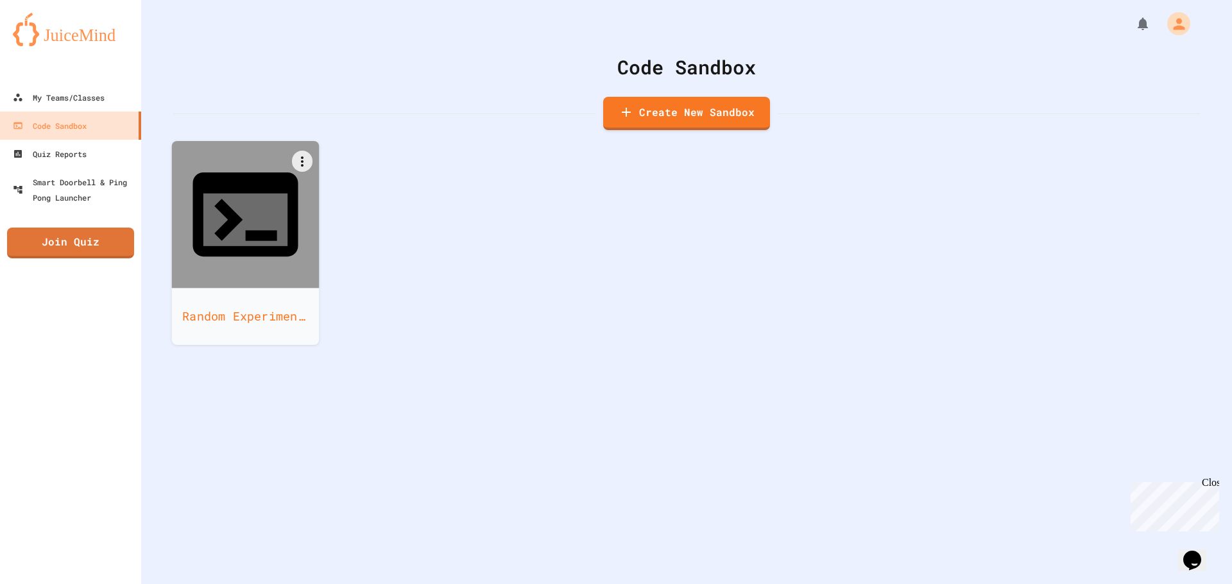
click at [201, 180] on div at bounding box center [246, 215] width 148 height 148
